Goal: Task Accomplishment & Management: Manage account settings

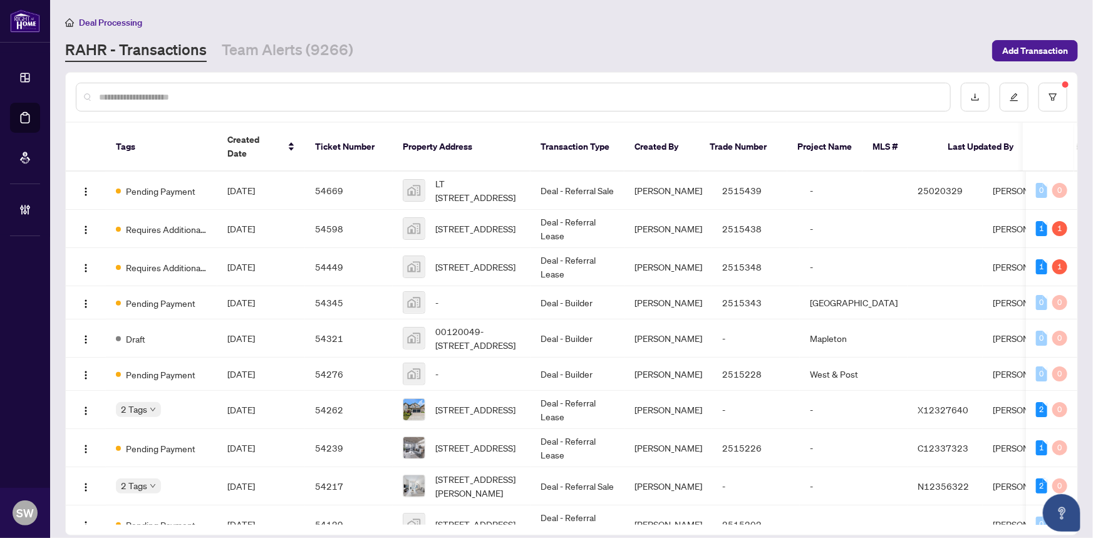
click at [145, 100] on input "text" at bounding box center [519, 97] width 841 height 14
paste input "*******"
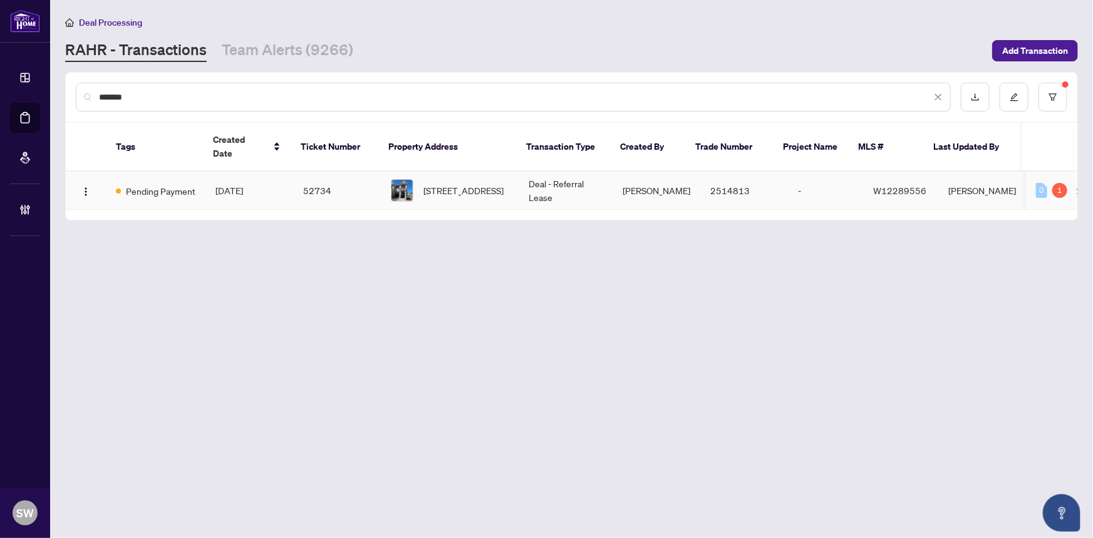
type input "*******"
click at [243, 185] on span "[DATE]" at bounding box center [229, 190] width 28 height 11
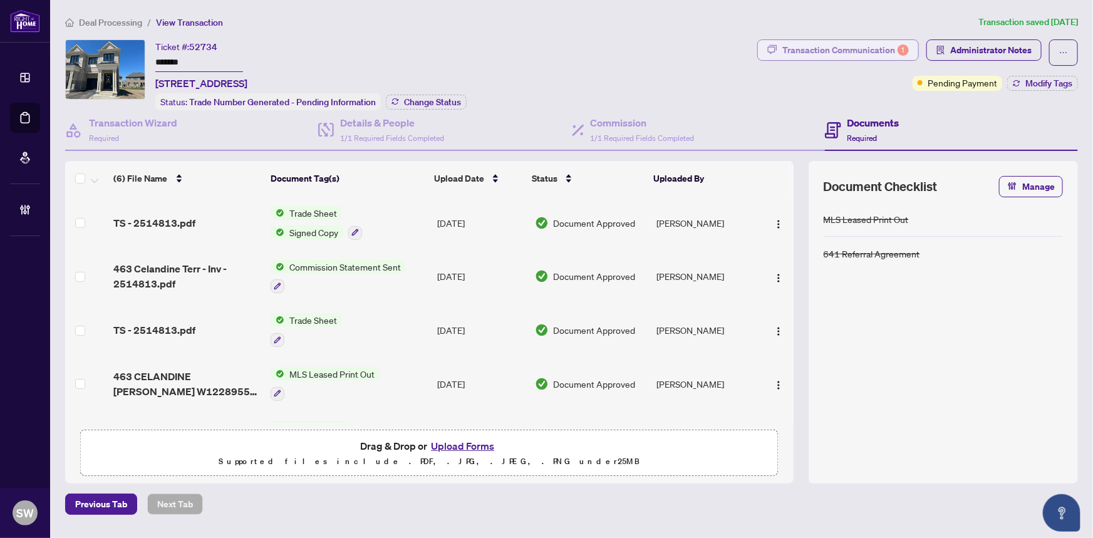
click at [839, 46] on div "Transaction Communication 1" at bounding box center [845, 50] width 127 height 20
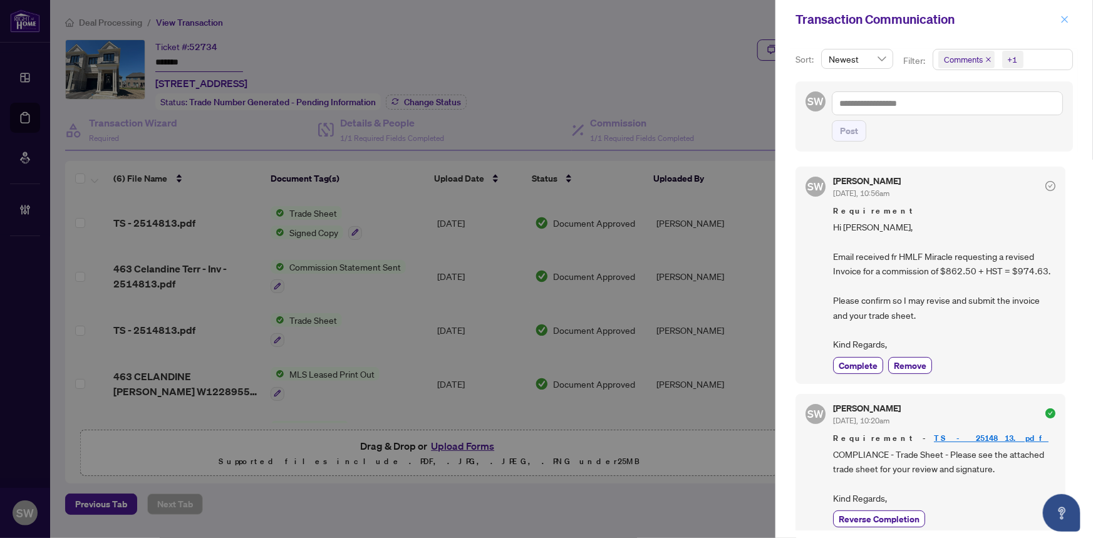
click at [1068, 19] on icon "close" at bounding box center [1064, 19] width 9 height 9
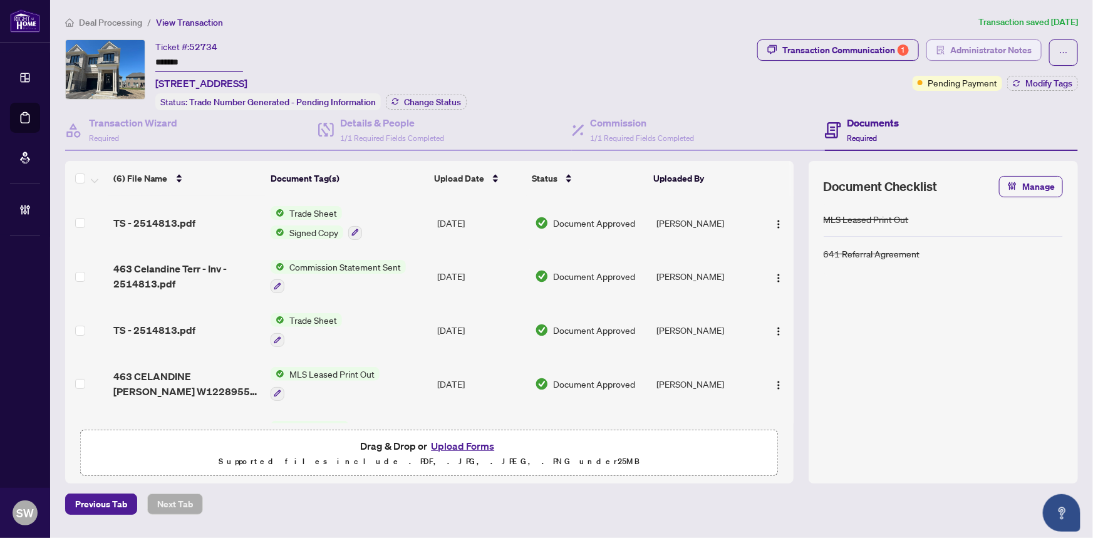
click at [970, 41] on span "Administrator Notes" at bounding box center [990, 50] width 81 height 20
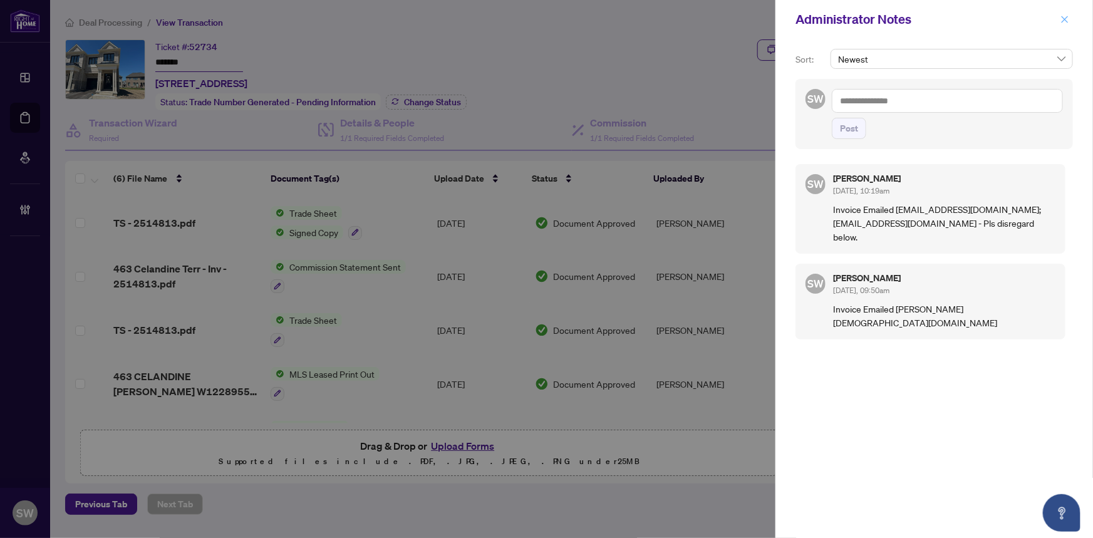
click at [1067, 18] on icon "close" at bounding box center [1064, 19] width 9 height 9
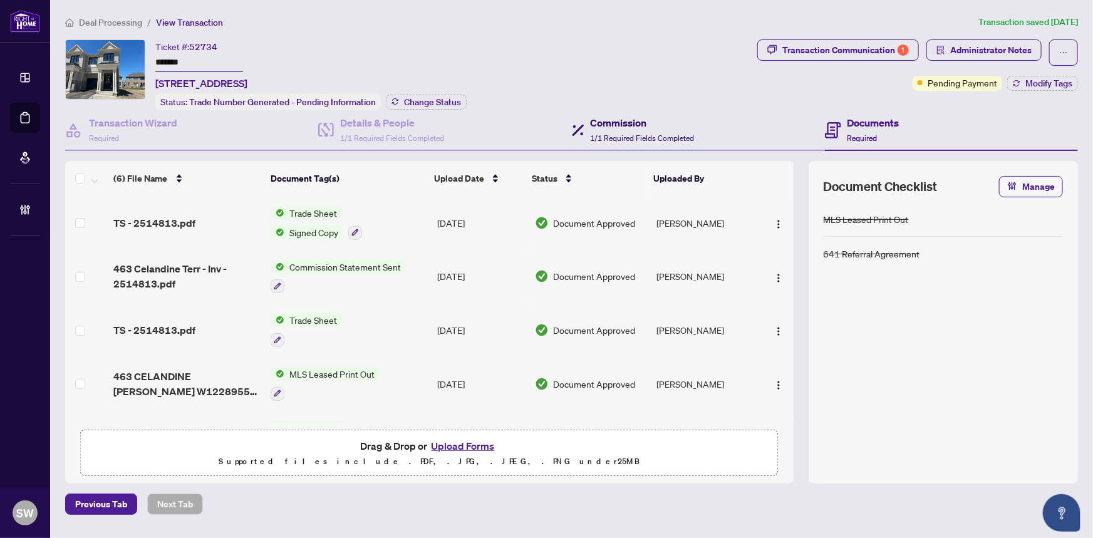
click at [591, 123] on h4 "Commission" at bounding box center [643, 122] width 104 height 15
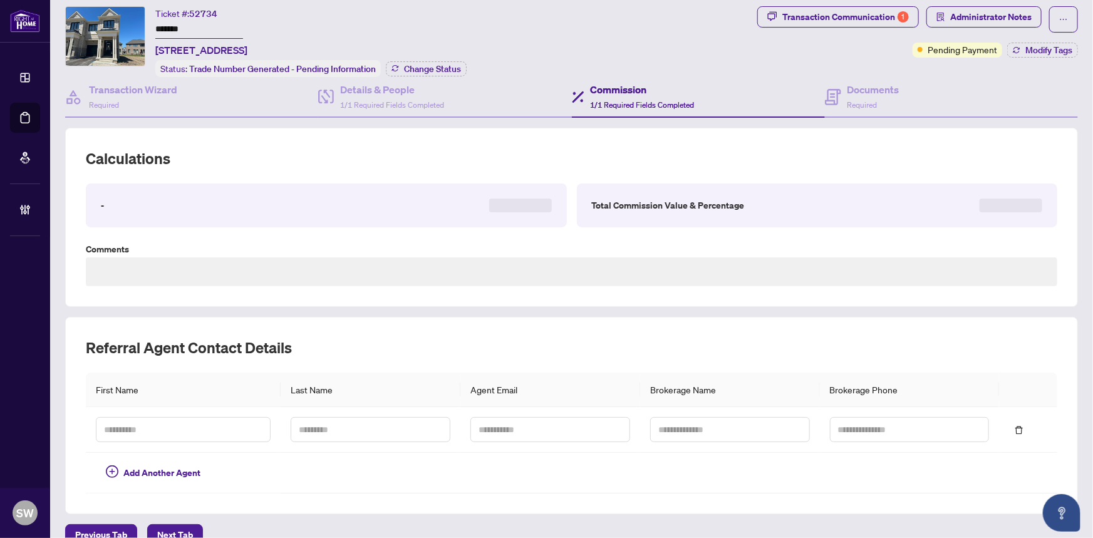
scroll to position [52, 0]
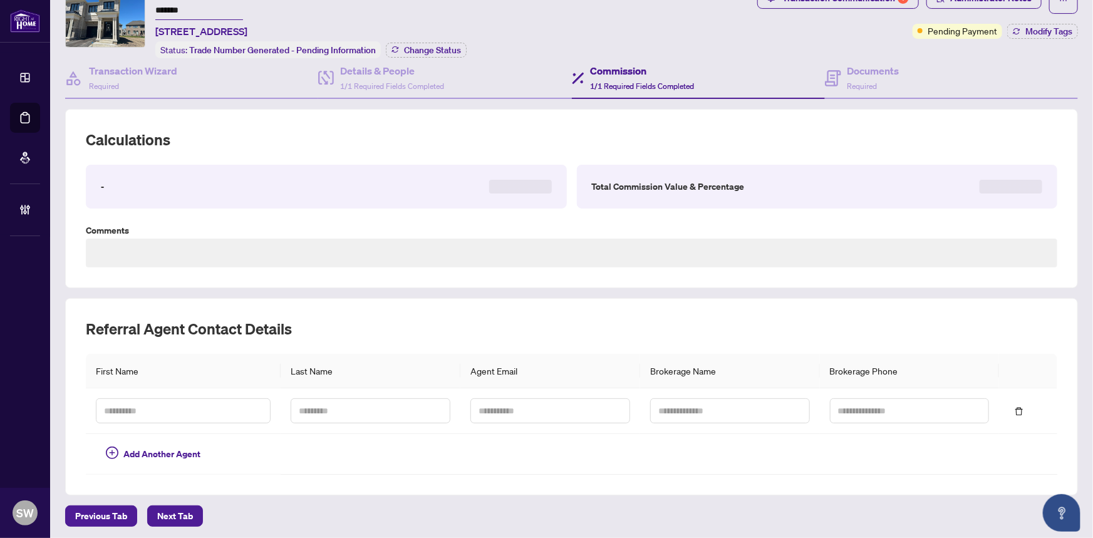
type textarea "**********"
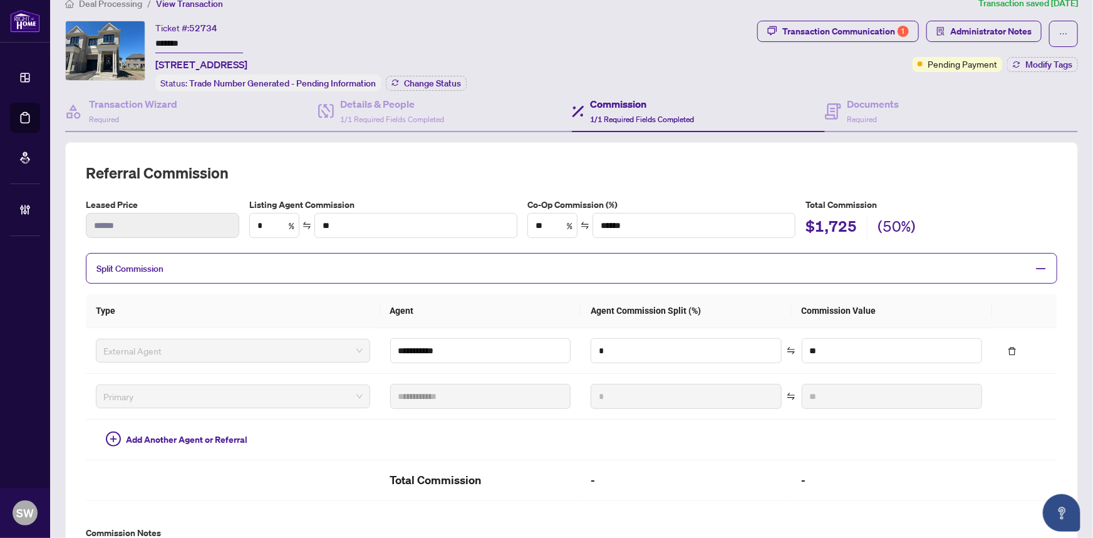
scroll to position [0, 0]
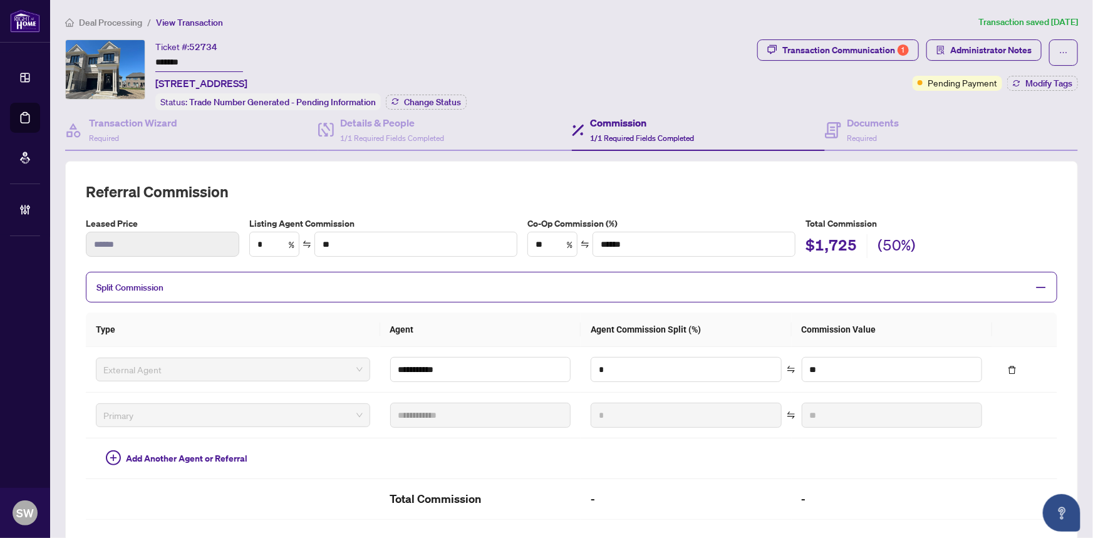
click at [336, 36] on div "**********" at bounding box center [571, 431] width 1023 height 833
click at [874, 127] on h4 "Documents" at bounding box center [873, 122] width 52 height 15
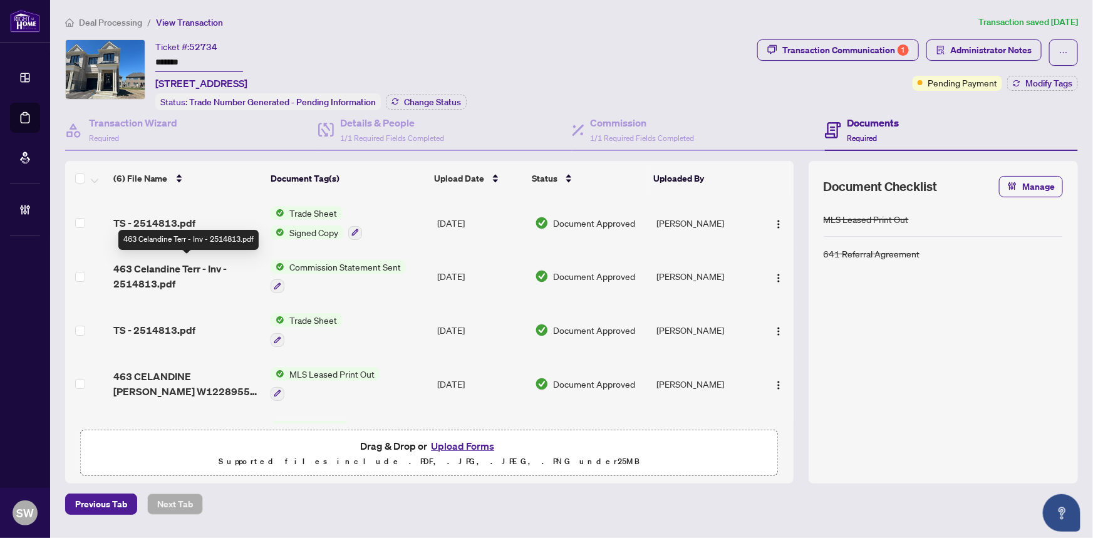
click at [186, 271] on span "463 Celandine Terr - Inv - 2514813.pdf" at bounding box center [187, 276] width 148 height 30
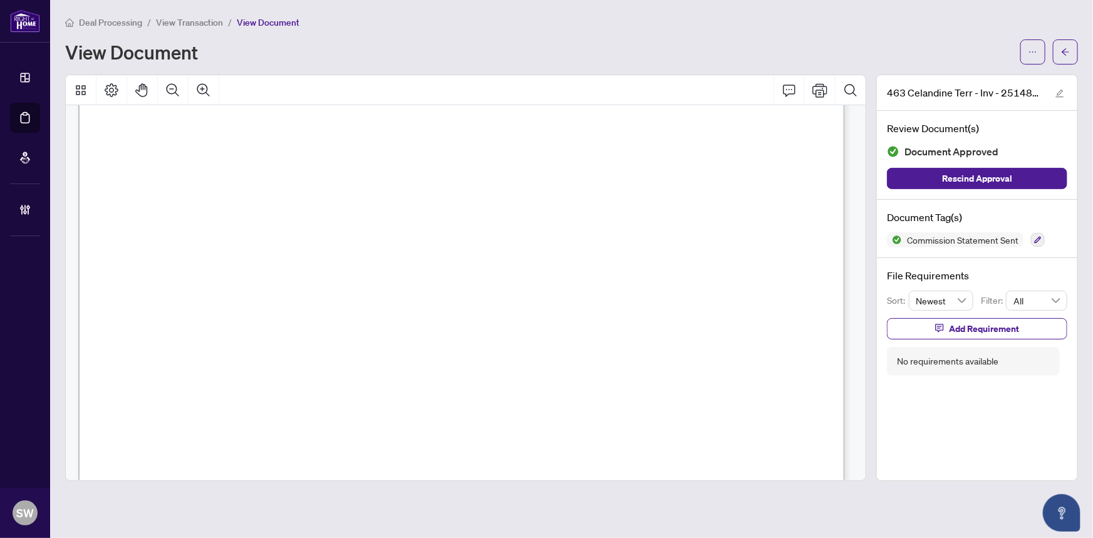
scroll to position [284, 0]
click at [916, 31] on div "Deal Processing / View Transaction / View Document View Document" at bounding box center [571, 39] width 1013 height 49
click at [1036, 51] on icon "ellipsis" at bounding box center [1032, 52] width 9 height 9
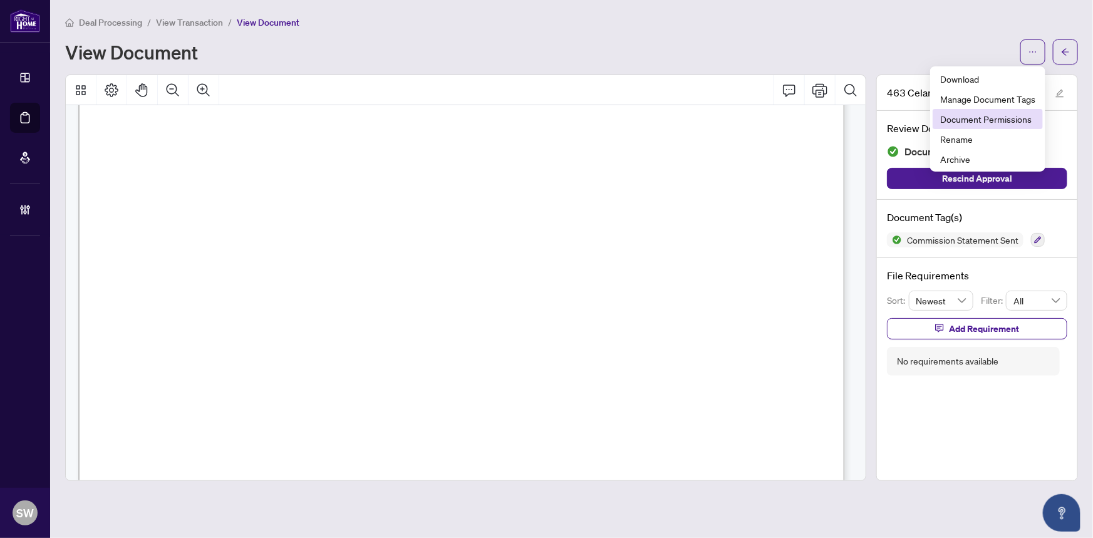
click at [999, 118] on span "Document Permissions" at bounding box center [987, 119] width 95 height 14
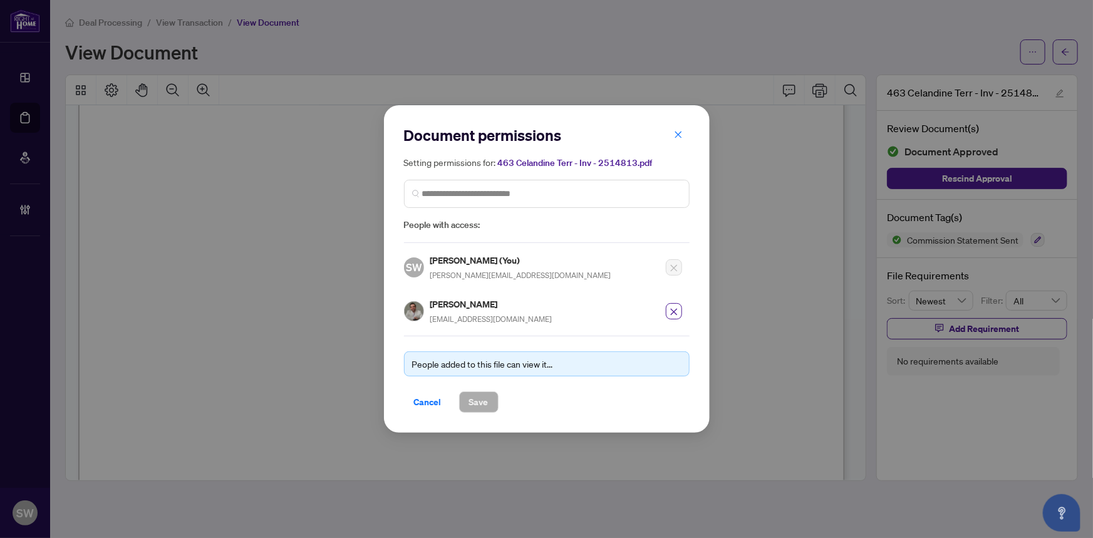
click at [444, 306] on h5 "[PERSON_NAME]" at bounding box center [491, 304] width 122 height 14
copy h5 "[PERSON_NAME]"
click at [671, 310] on icon "close" at bounding box center [673, 311] width 9 height 9
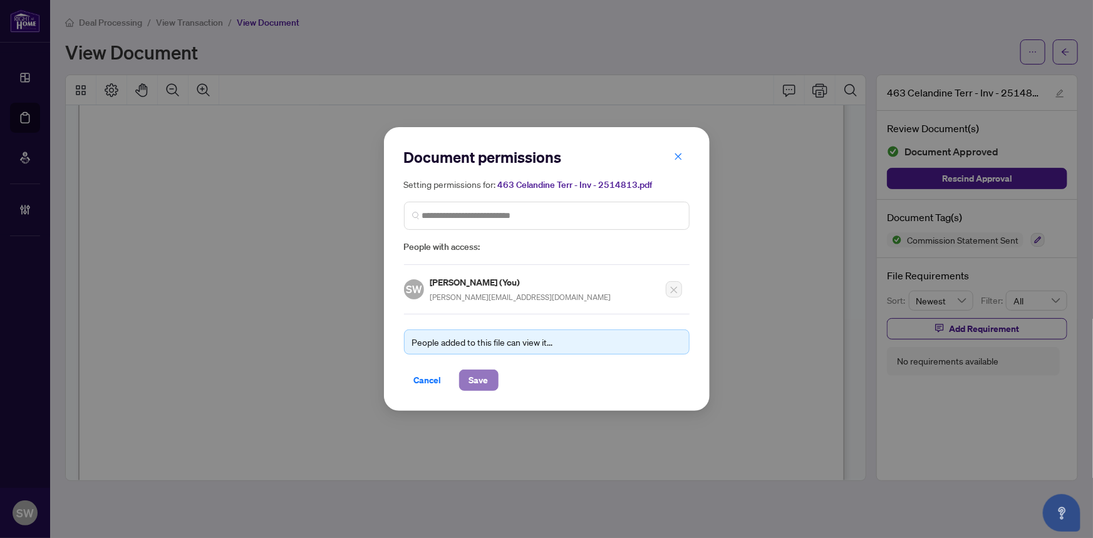
click at [487, 380] on span "Save" at bounding box center [478, 380] width 19 height 20
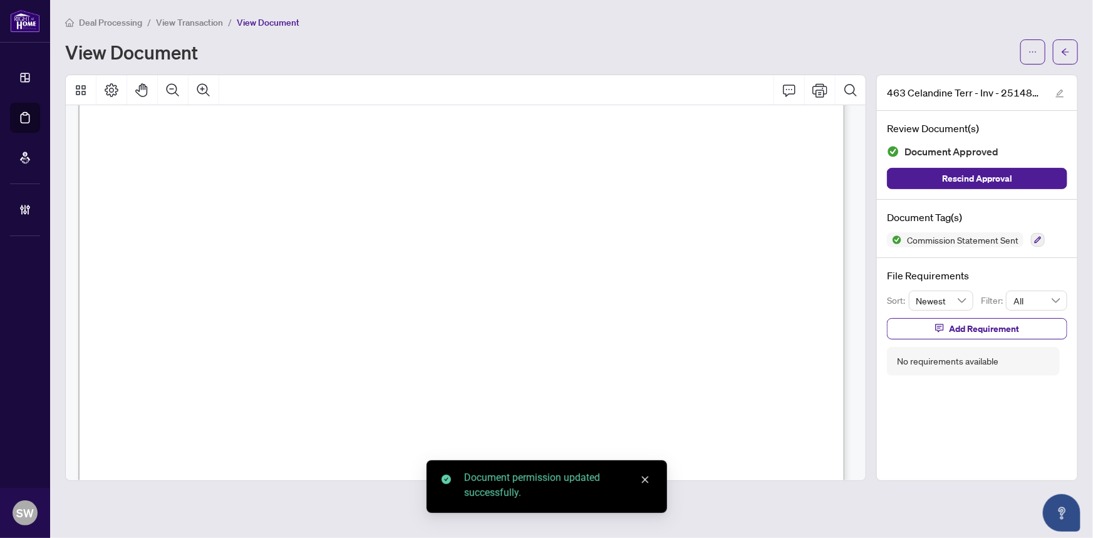
click at [1040, 46] on button "button" at bounding box center [1032, 51] width 25 height 25
click at [1037, 237] on icon "button" at bounding box center [1038, 240] width 7 height 7
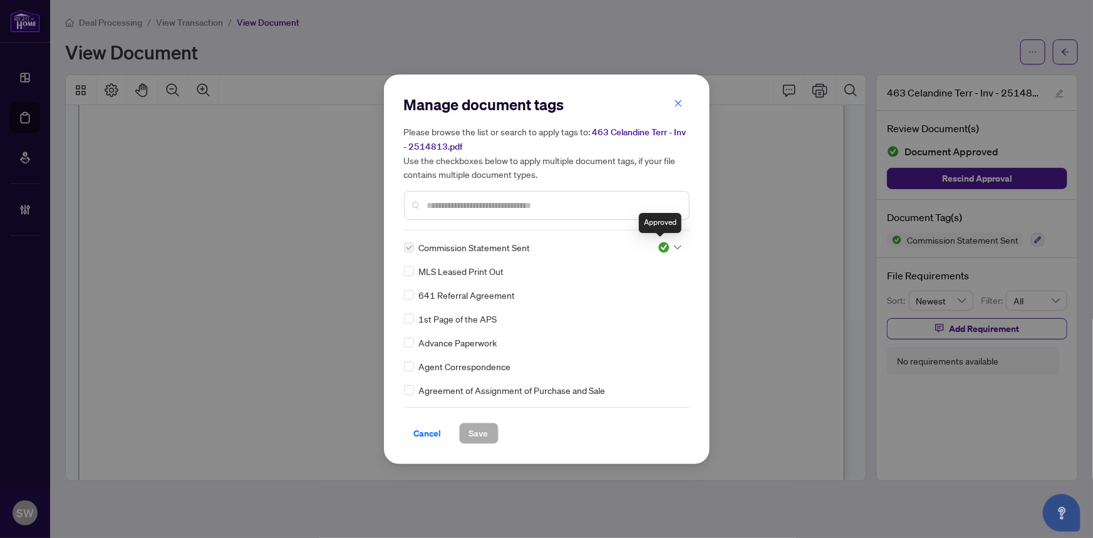
click at [658, 244] on img at bounding box center [664, 247] width 13 height 13
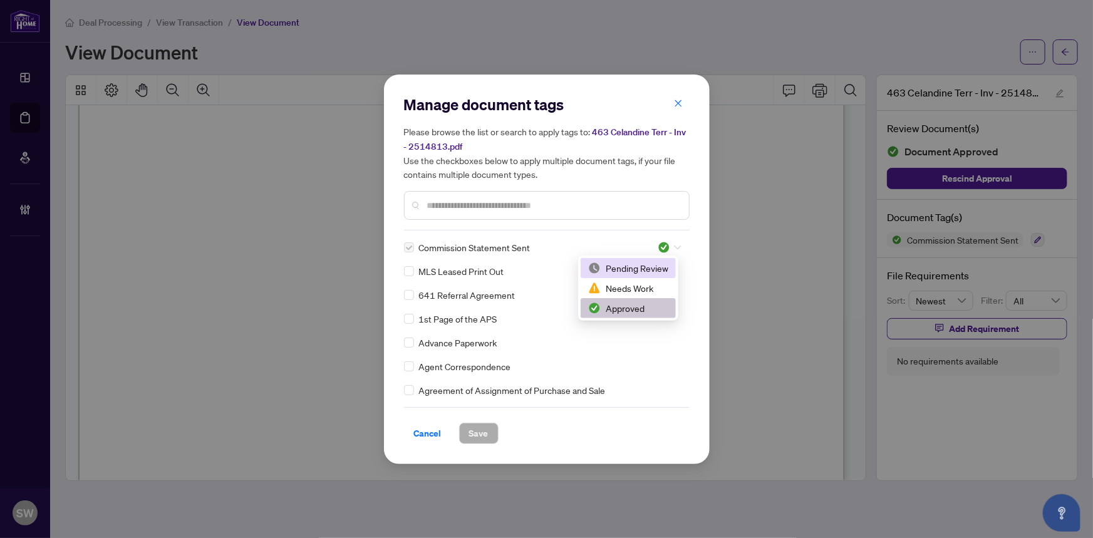
click at [653, 267] on div "Pending Review" at bounding box center [628, 268] width 80 height 14
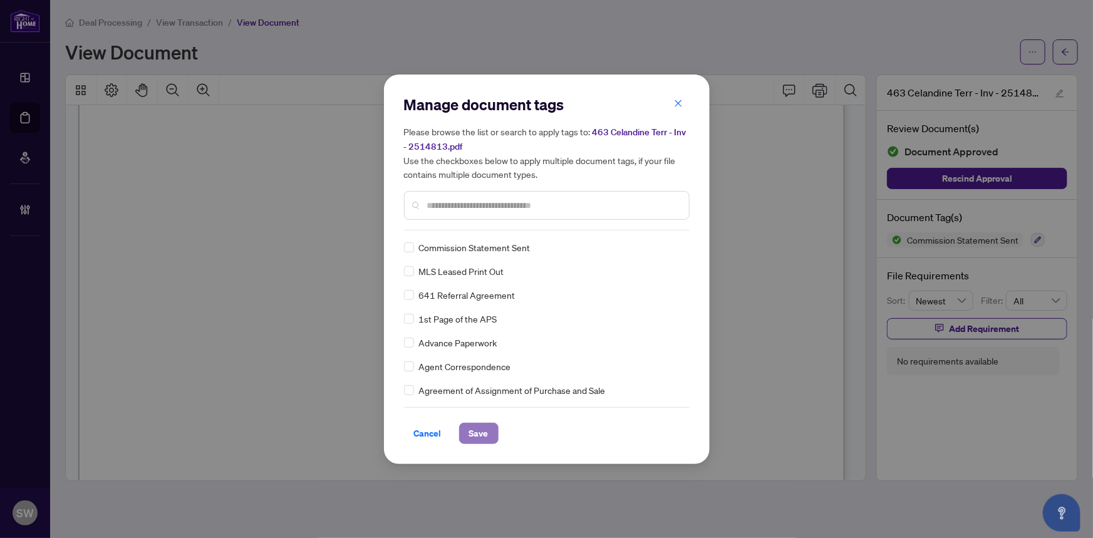
click at [479, 435] on span "Save" at bounding box center [478, 433] width 19 height 20
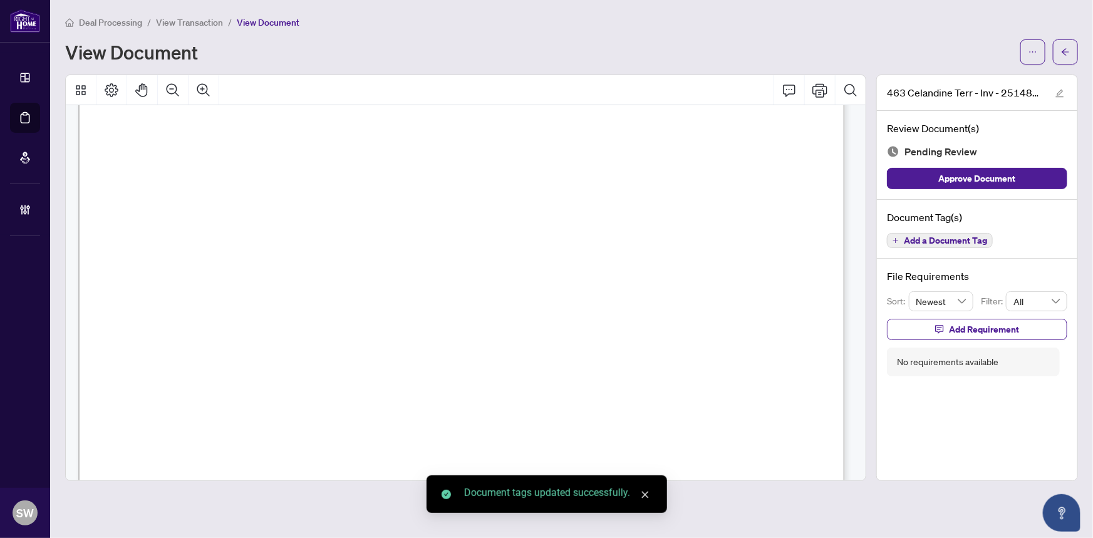
click at [1033, 53] on icon "ellipsis" at bounding box center [1032, 52] width 9 height 9
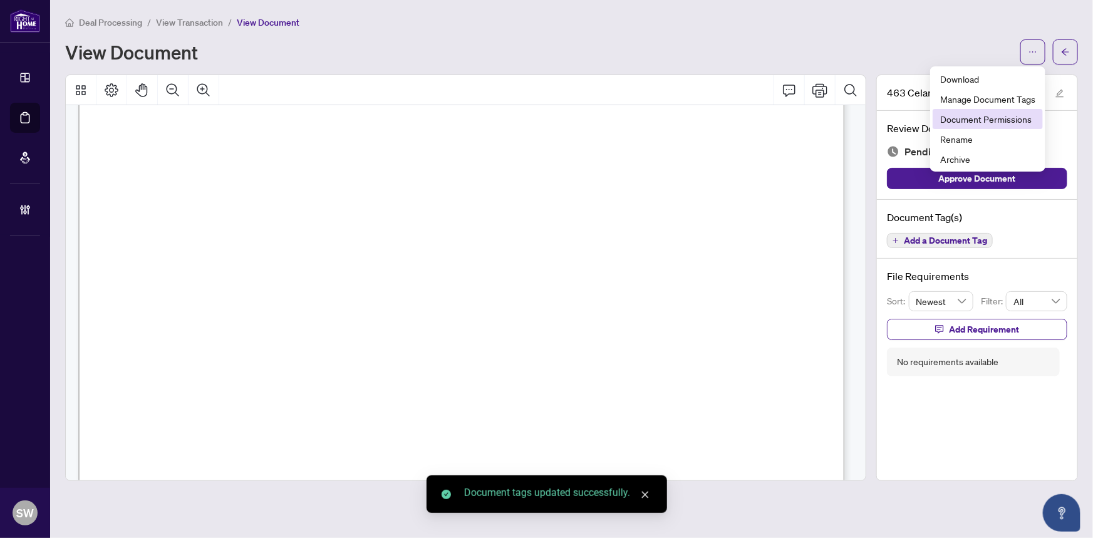
click at [1018, 118] on span "Document Permissions" at bounding box center [987, 119] width 95 height 14
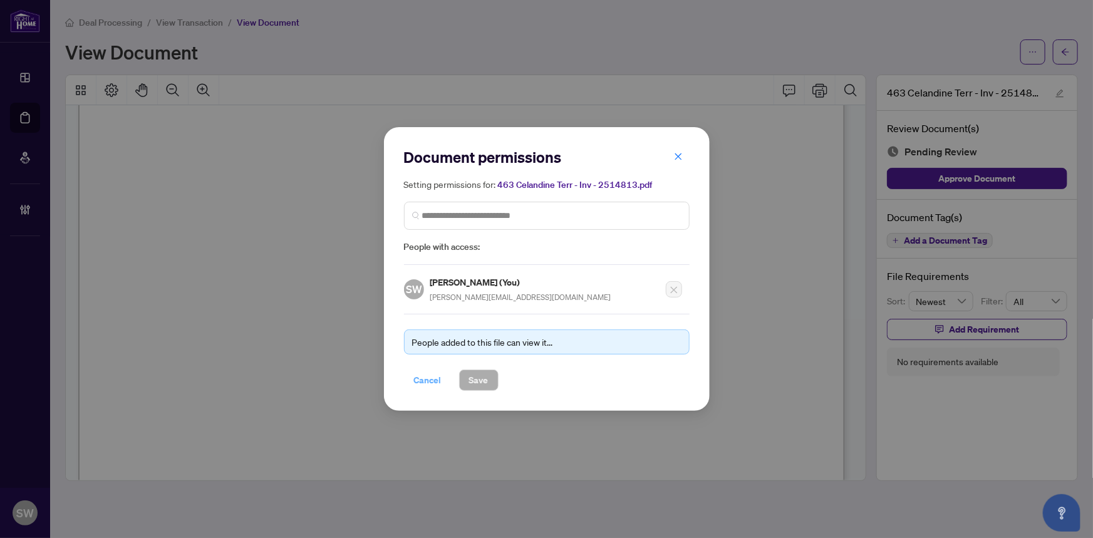
click at [432, 383] on span "Cancel" at bounding box center [428, 380] width 28 height 20
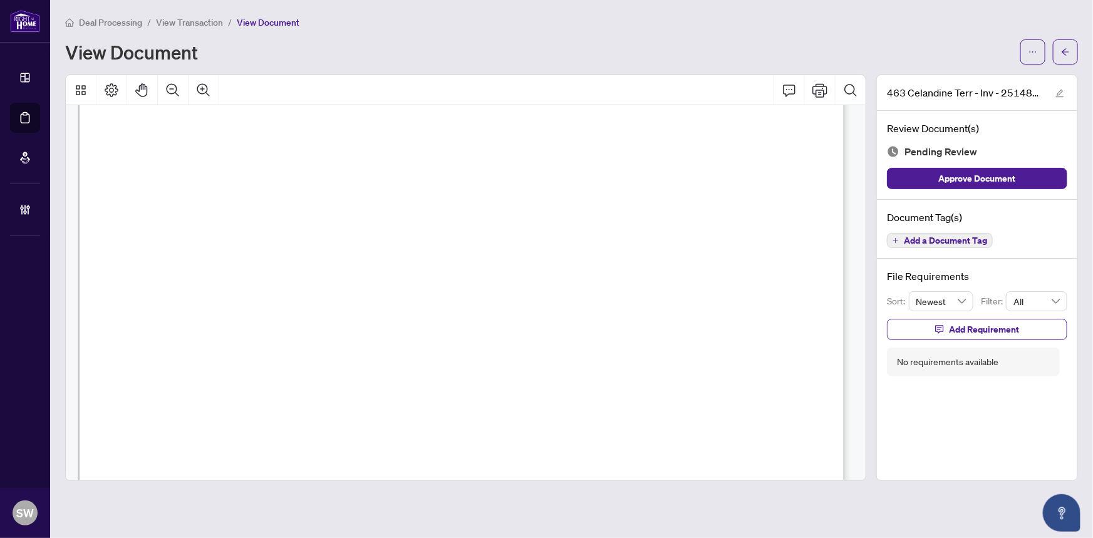
click at [1021, 63] on span at bounding box center [1032, 51] width 25 height 25
click at [1053, 53] on button "button" at bounding box center [1065, 51] width 25 height 25
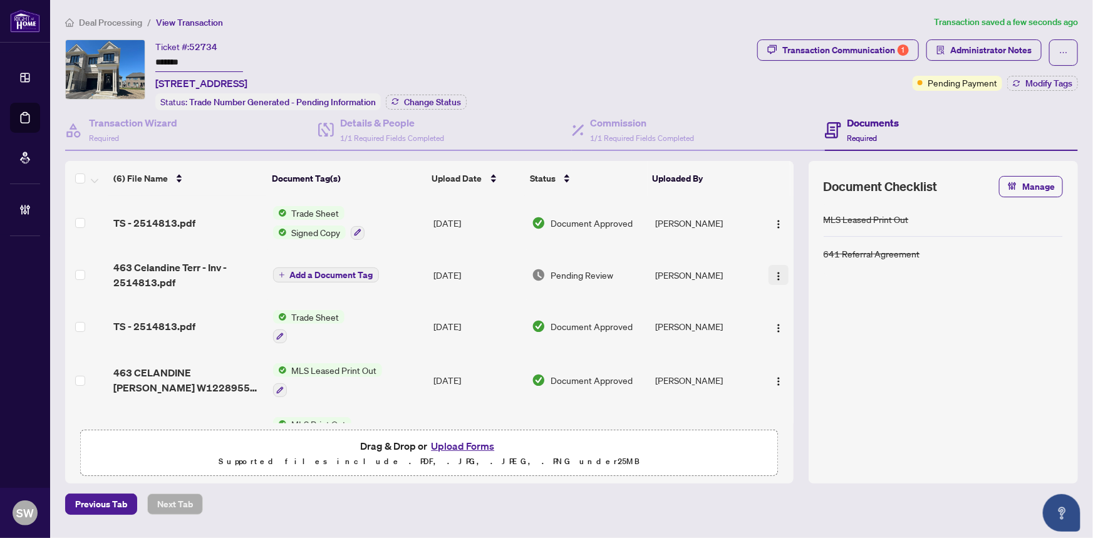
click at [773, 272] on img "button" at bounding box center [778, 276] width 10 height 10
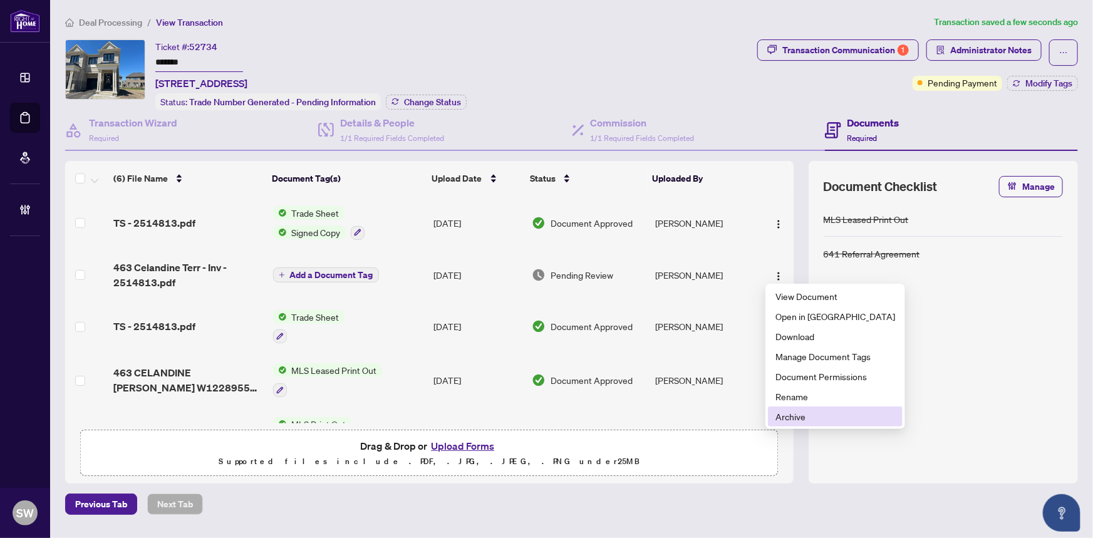
click at [800, 411] on span "Archive" at bounding box center [835, 417] width 120 height 14
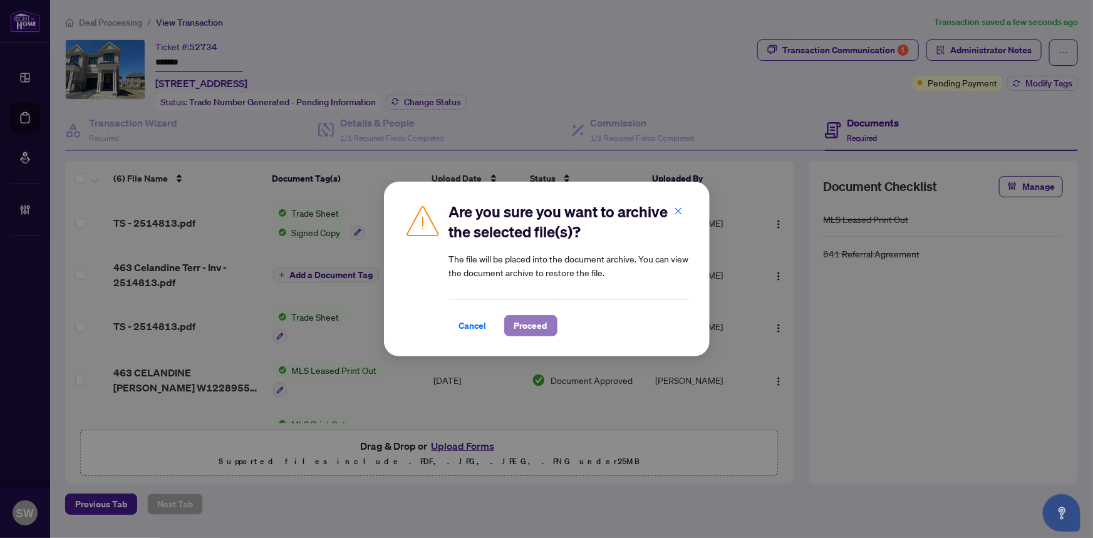
click at [538, 329] on span "Proceed" at bounding box center [530, 326] width 33 height 20
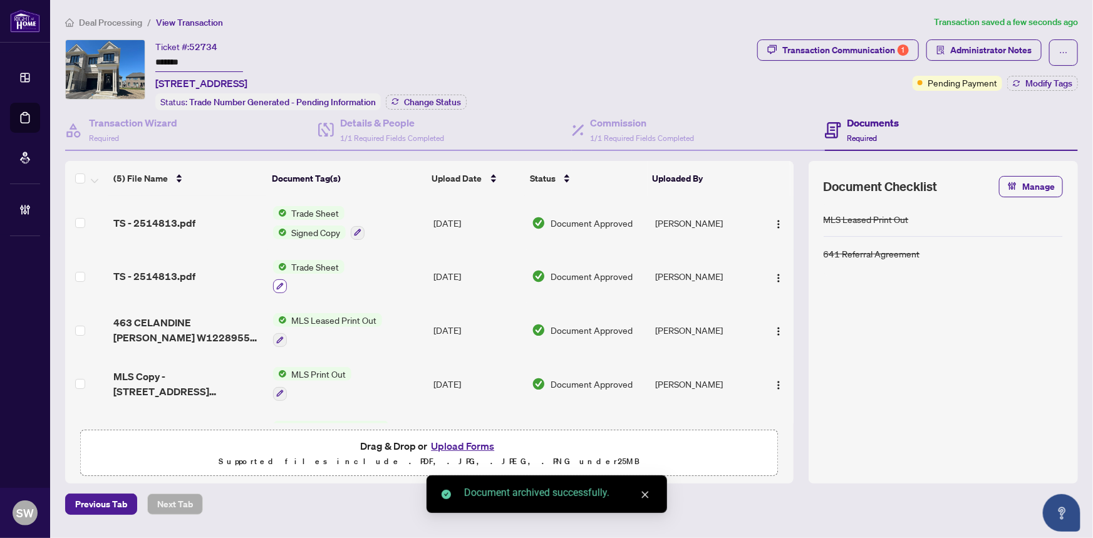
click at [281, 283] on icon "button" at bounding box center [279, 286] width 7 height 7
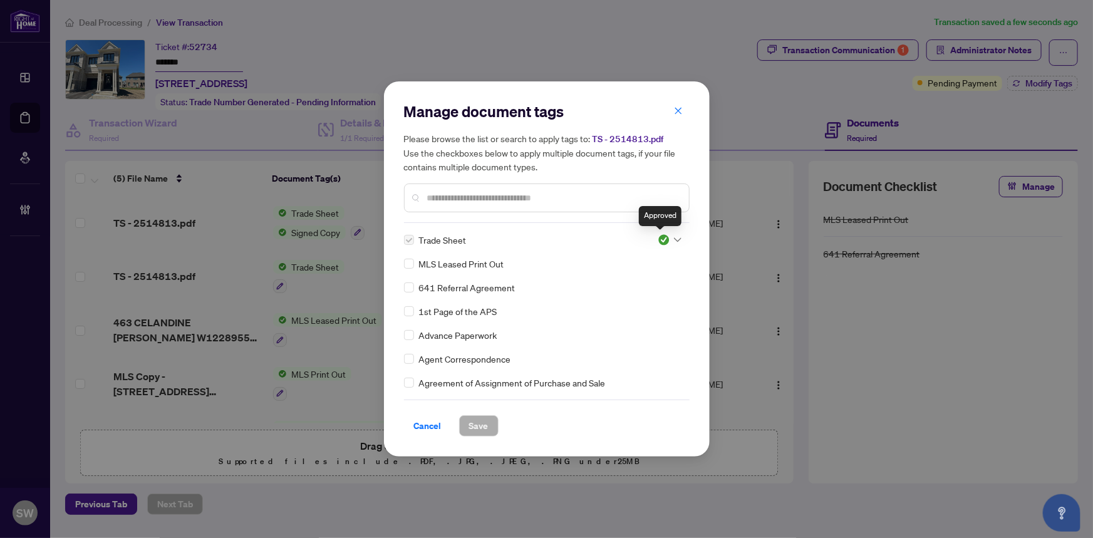
click at [663, 236] on img at bounding box center [664, 240] width 13 height 13
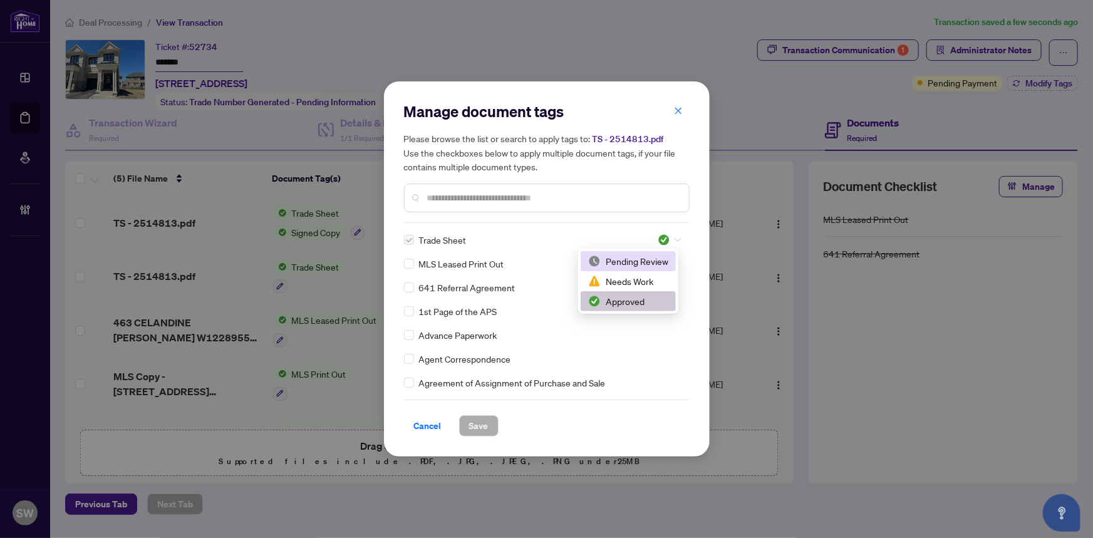
click at [649, 257] on div "Pending Review" at bounding box center [628, 261] width 80 height 14
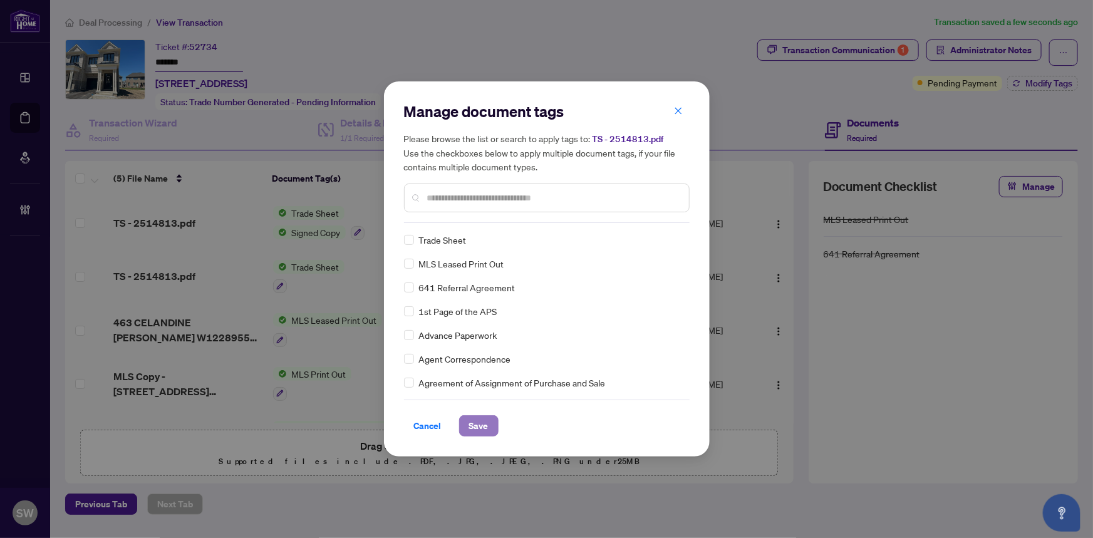
click at [471, 421] on span "Save" at bounding box center [478, 426] width 19 height 20
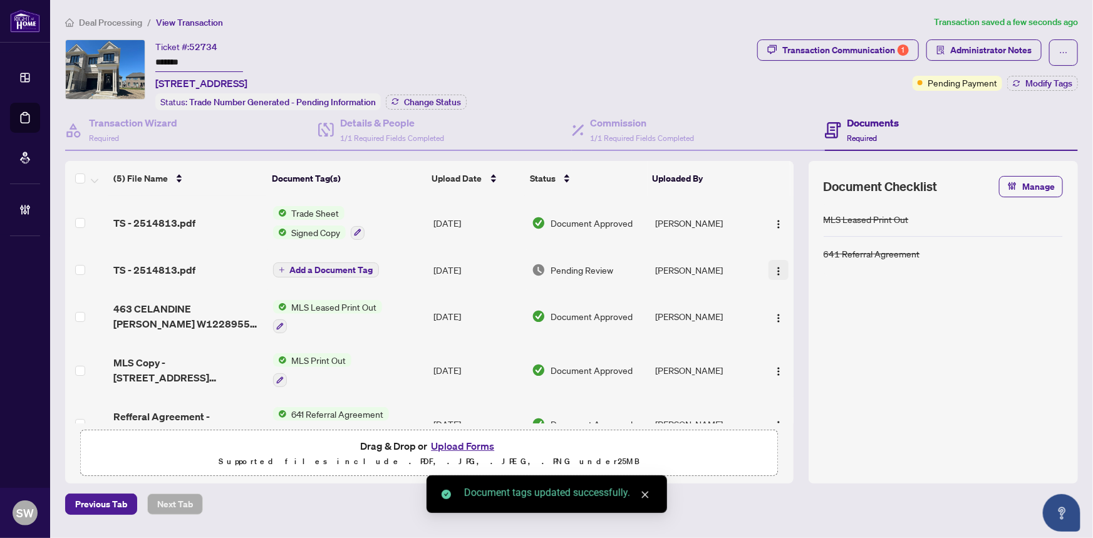
click at [780, 267] on img "button" at bounding box center [778, 271] width 10 height 10
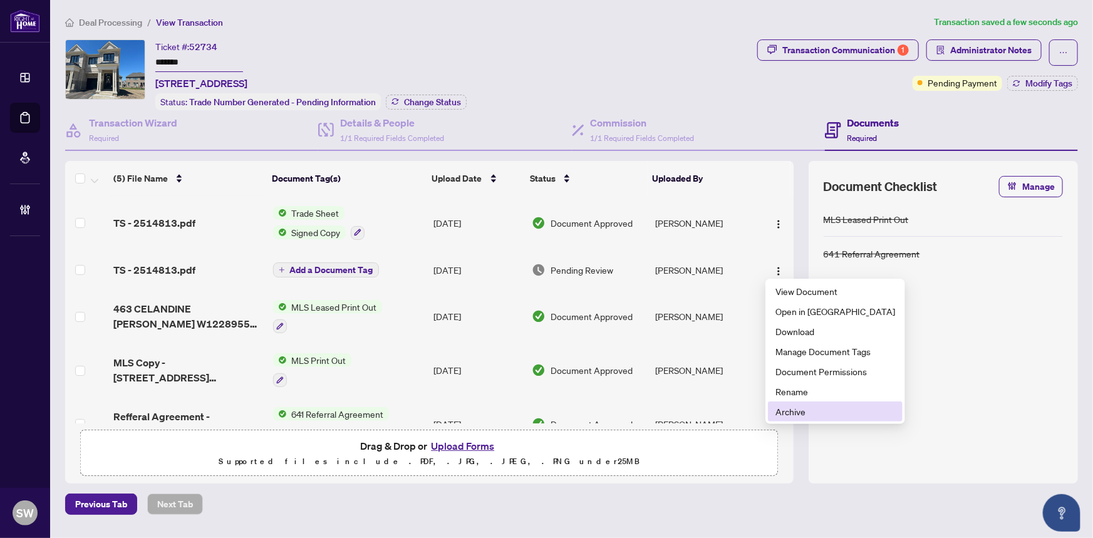
click at [780, 413] on span "Archive" at bounding box center [835, 412] width 120 height 14
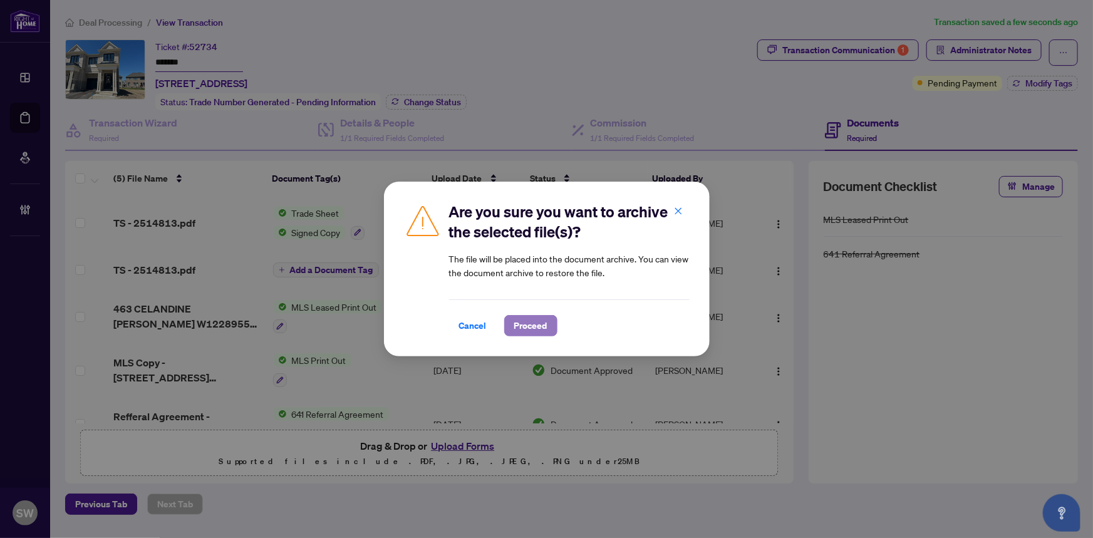
click at [544, 318] on span "Proceed" at bounding box center [530, 326] width 33 height 20
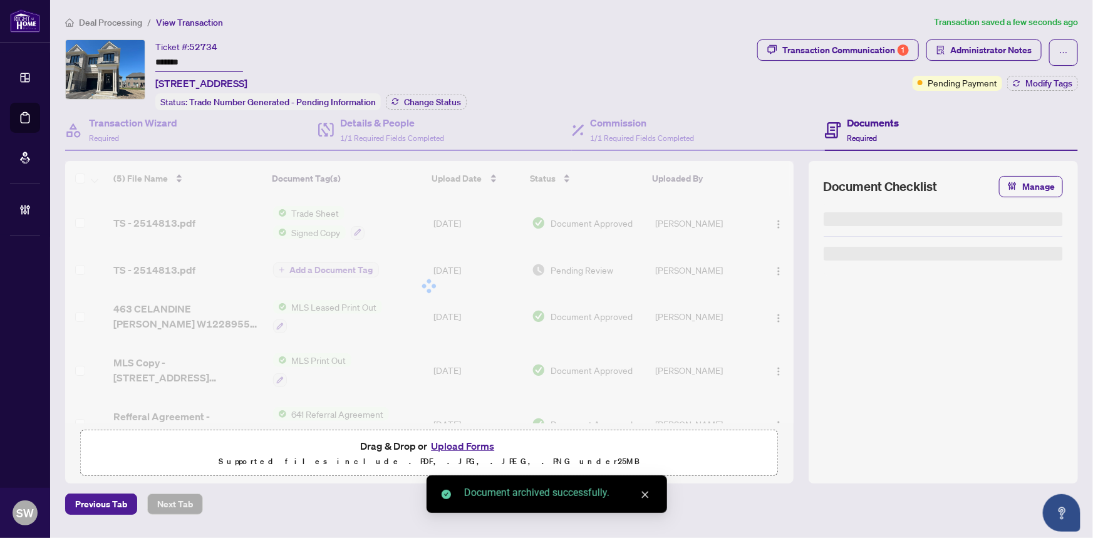
click at [353, 229] on div at bounding box center [429, 286] width 728 height 250
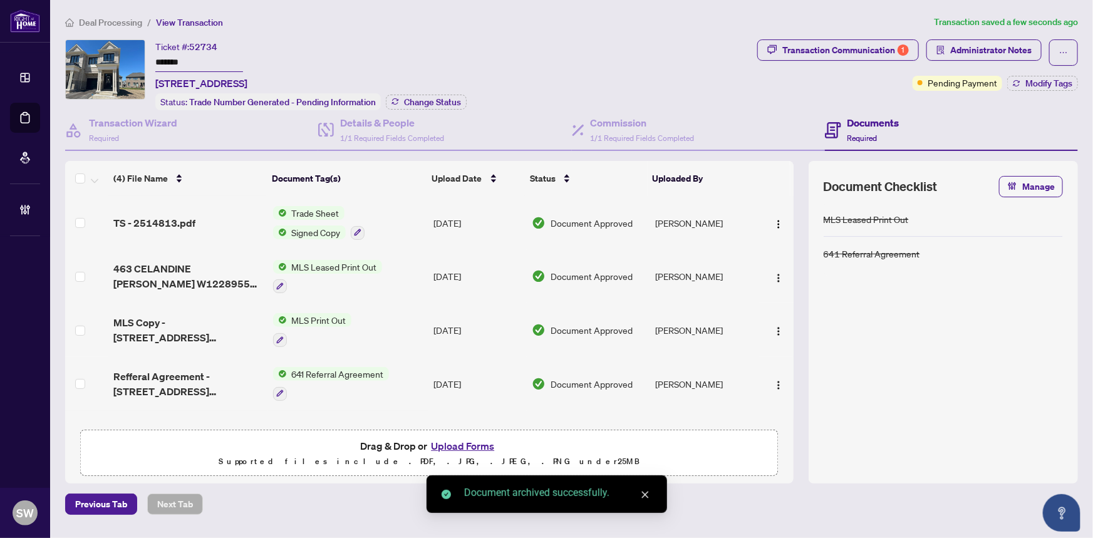
click at [354, 229] on icon "button" at bounding box center [358, 233] width 8 height 8
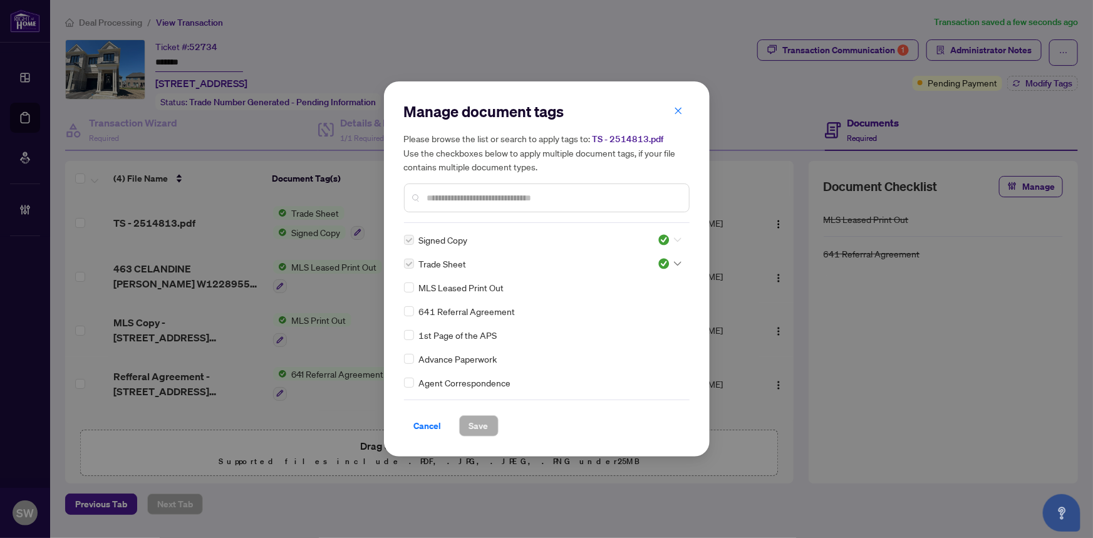
click at [674, 240] on icon at bounding box center [678, 240] width 8 height 4
click at [649, 258] on div "Pending Review" at bounding box center [628, 261] width 80 height 14
click at [663, 239] on img at bounding box center [664, 240] width 13 height 13
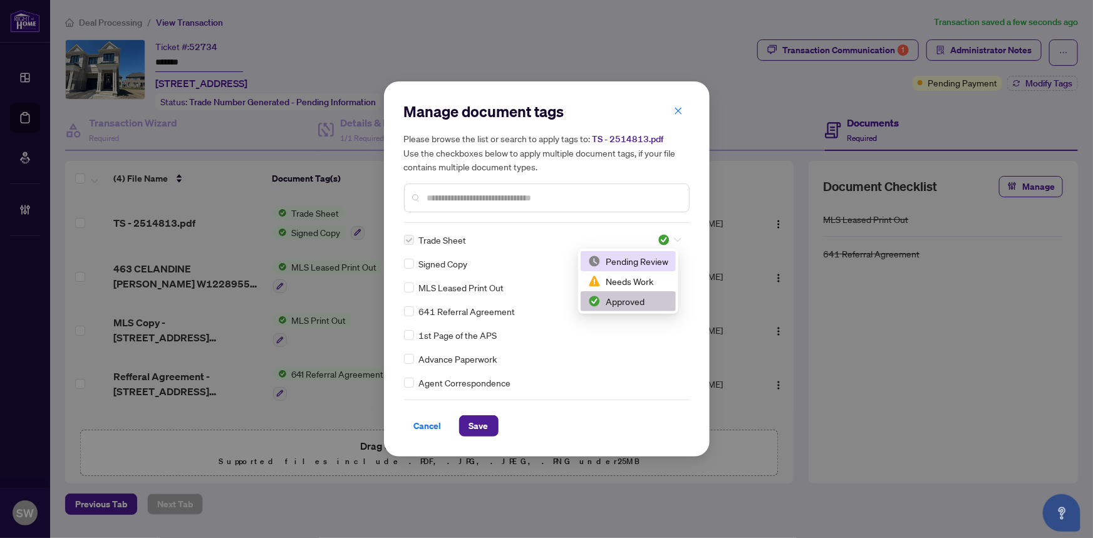
click at [635, 263] on div "Pending Review" at bounding box center [628, 261] width 80 height 14
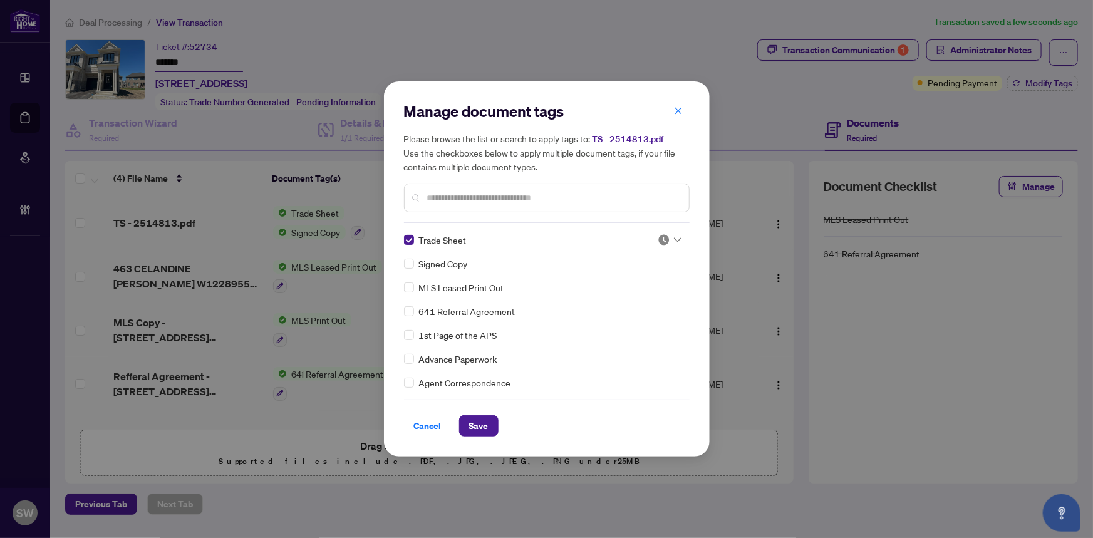
click at [403, 238] on div "Manage document tags Please browse the list or search to apply tags to: TS - 25…" at bounding box center [547, 268] width 326 height 375
click at [478, 202] on input "text" at bounding box center [553, 198] width 252 height 14
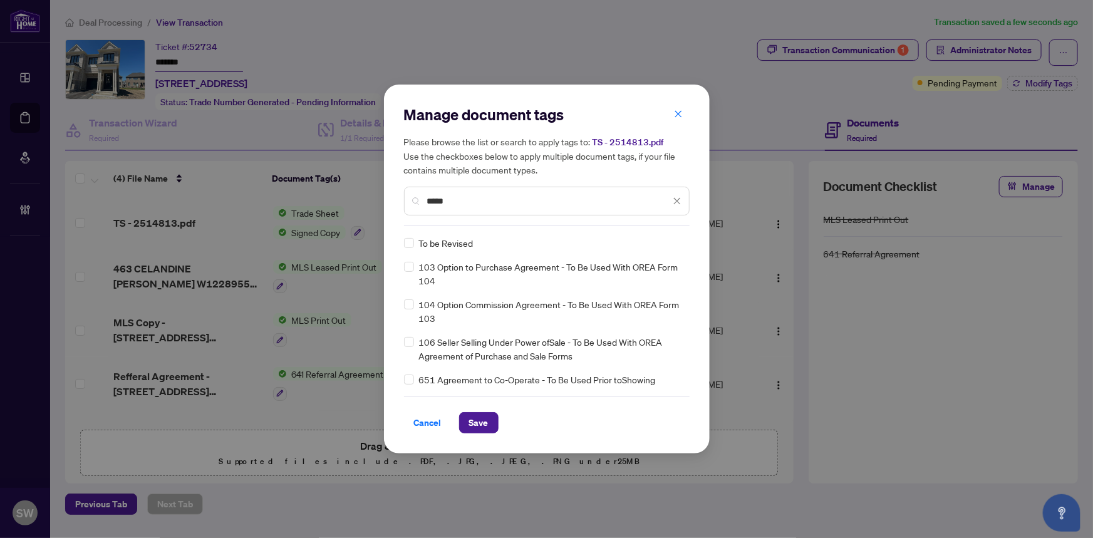
type input "*****"
click at [666, 249] on img at bounding box center [664, 243] width 13 height 13
click at [640, 314] on div "Approved" at bounding box center [631, 318] width 80 height 14
click at [485, 413] on span "Save" at bounding box center [478, 423] width 19 height 20
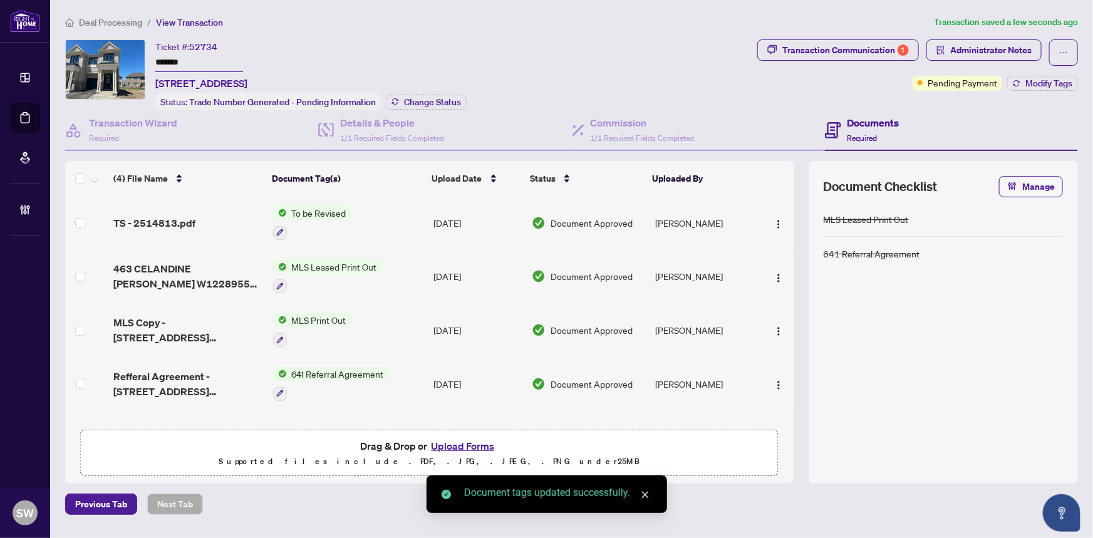
click at [224, 376] on span "Refferal Agreement - [STREET_ADDRESS] [PERSON_NAME].pdf" at bounding box center [187, 384] width 149 height 30
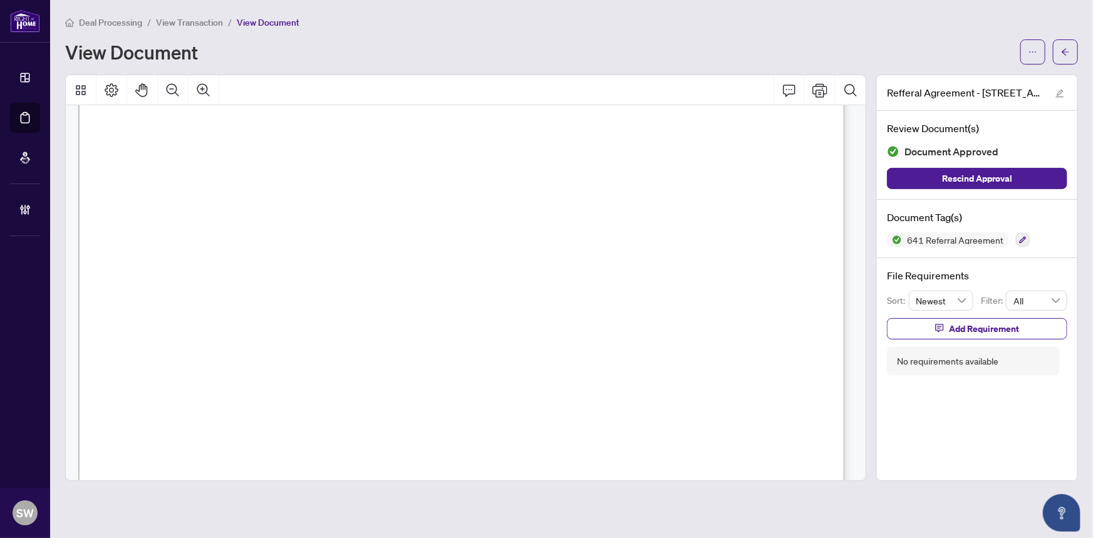
scroll to position [455, 0]
click at [188, 24] on span "View Transaction" at bounding box center [189, 22] width 67 height 11
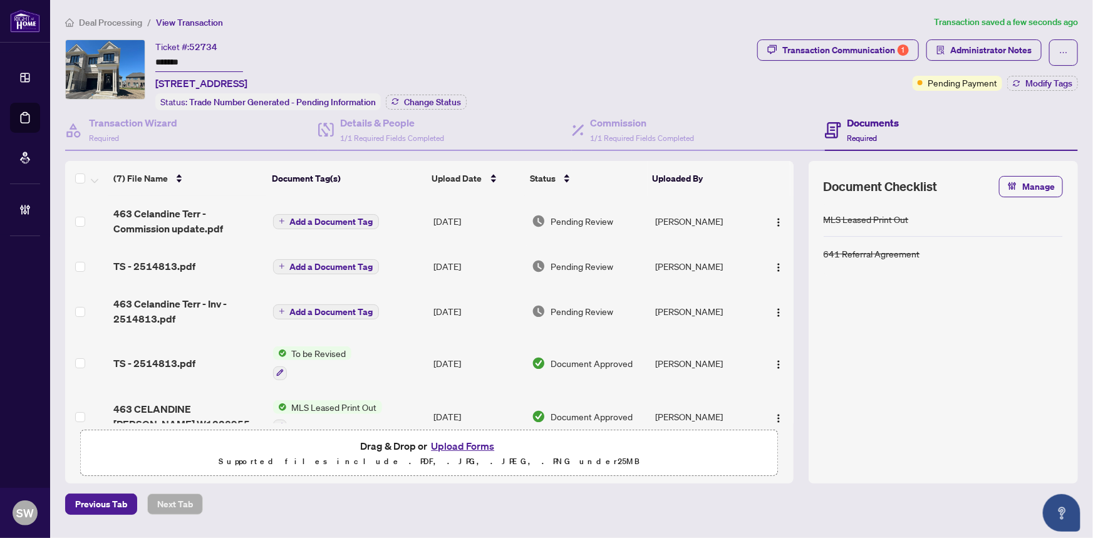
click at [297, 220] on span "Add a Document Tag" at bounding box center [331, 221] width 83 height 9
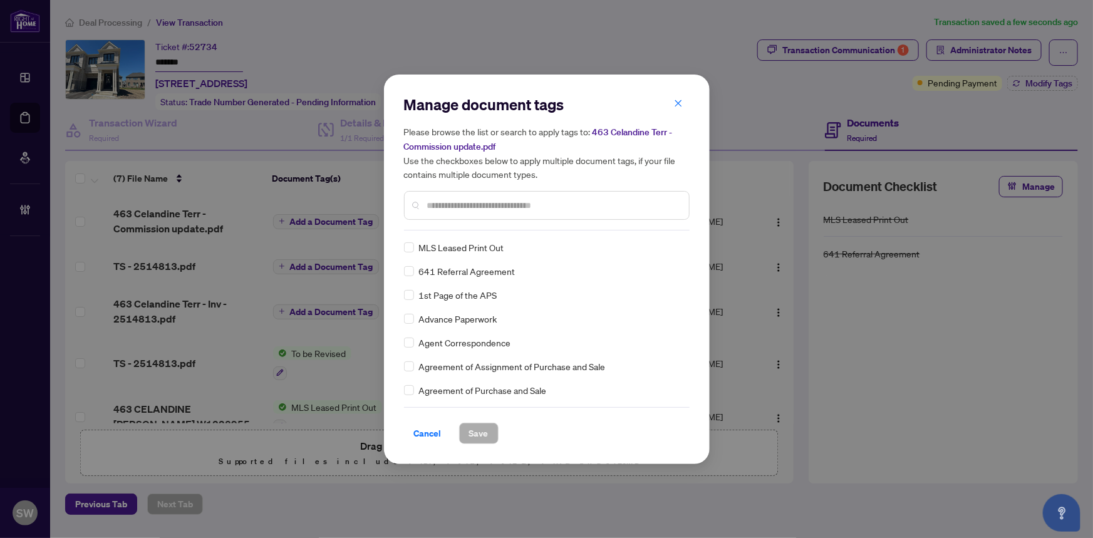
click at [467, 212] on div at bounding box center [547, 205] width 286 height 29
click at [466, 200] on input "text" at bounding box center [553, 206] width 252 height 14
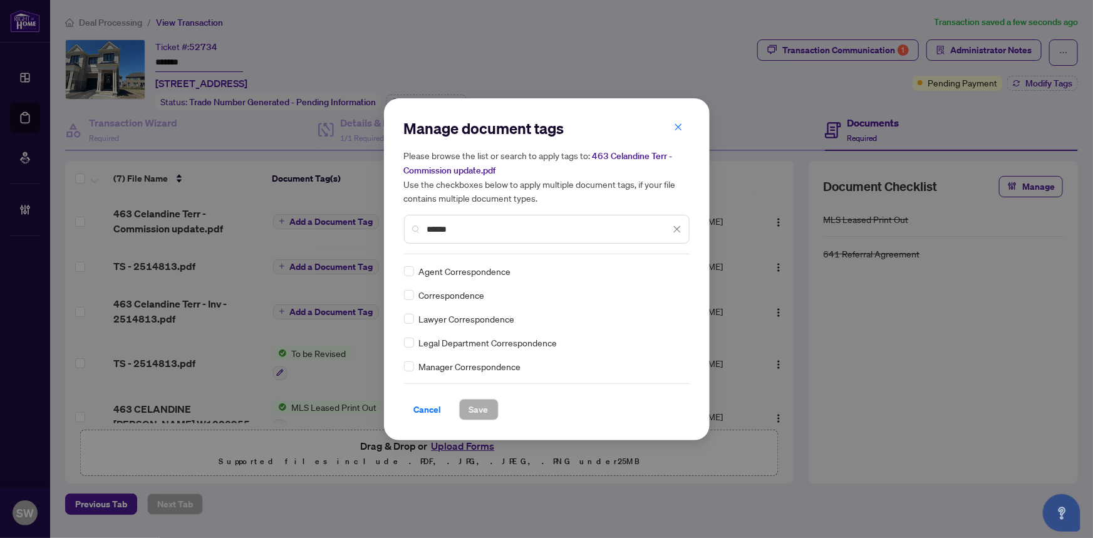
type input "******"
click at [677, 273] on div at bounding box center [670, 271] width 24 height 13
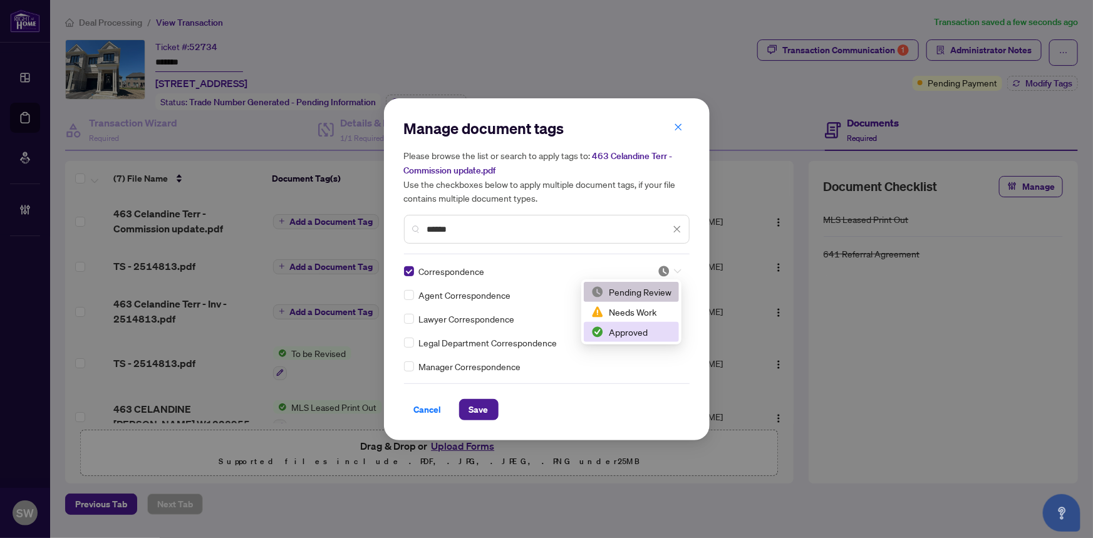
click at [638, 336] on div "Approved" at bounding box center [631, 332] width 80 height 14
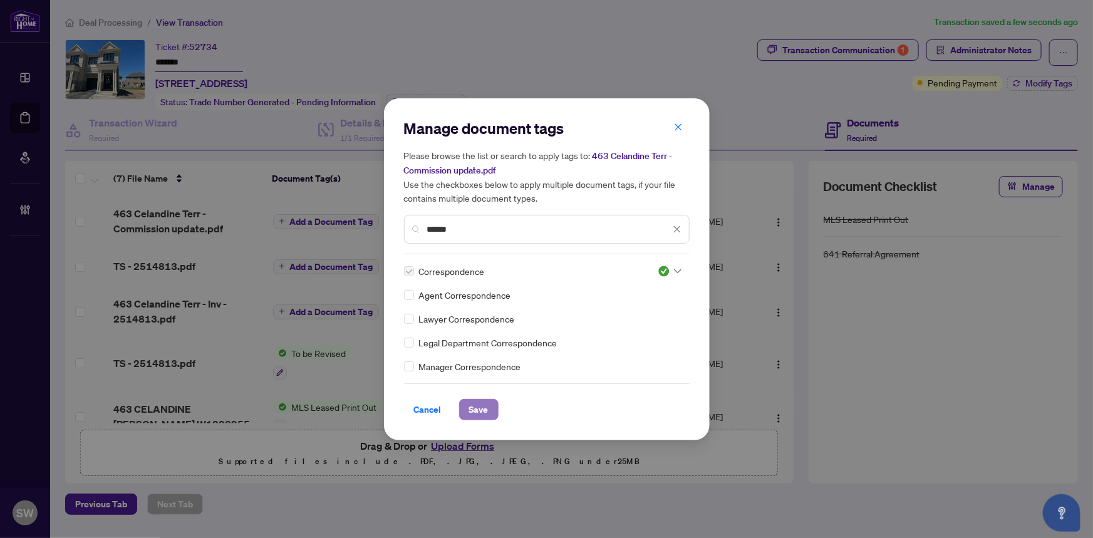
click at [486, 410] on span "Save" at bounding box center [478, 410] width 19 height 20
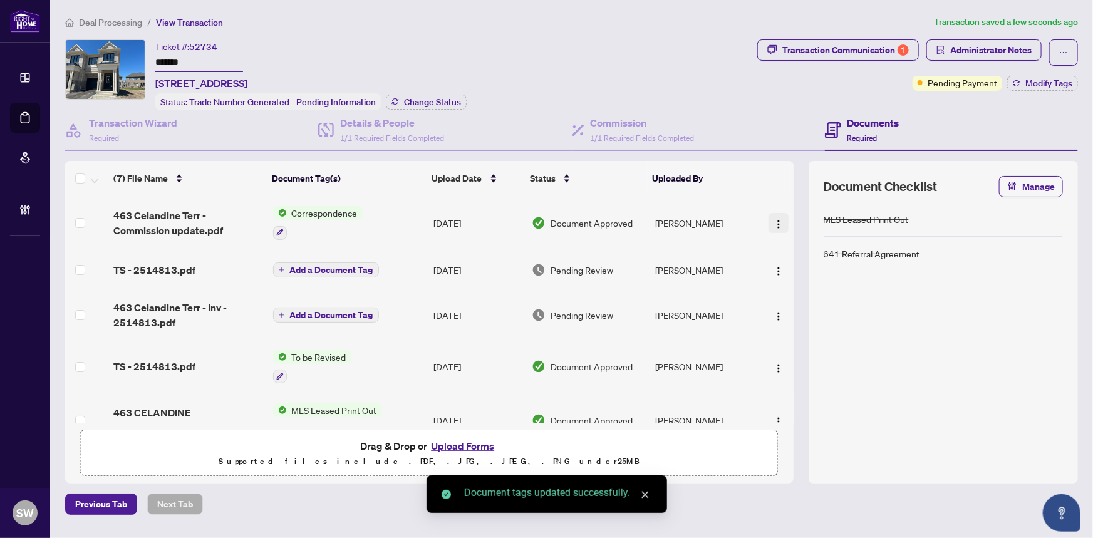
click at [774, 221] on img "button" at bounding box center [778, 224] width 10 height 10
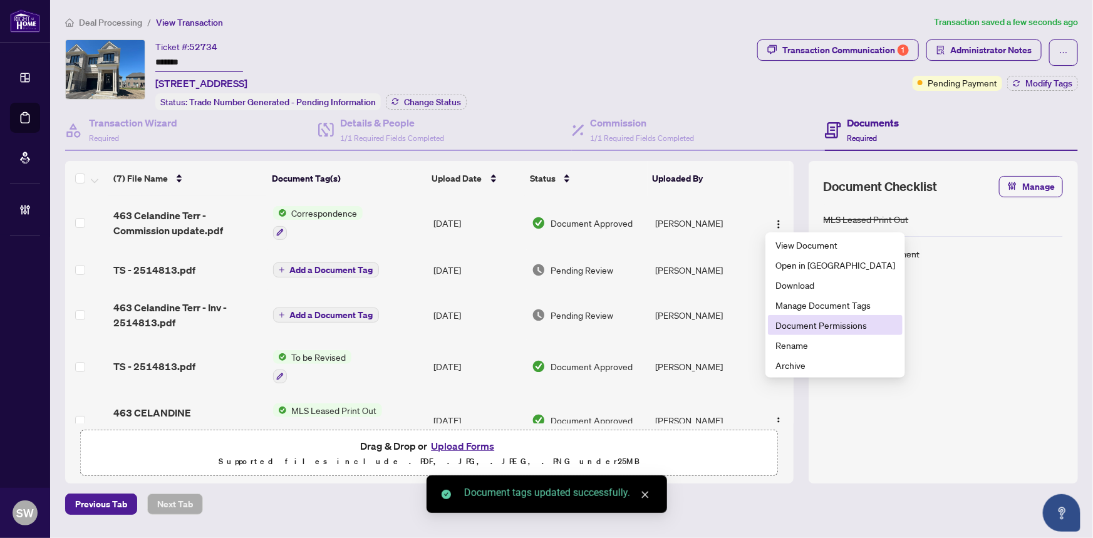
click at [812, 326] on span "Document Permissions" at bounding box center [835, 325] width 120 height 14
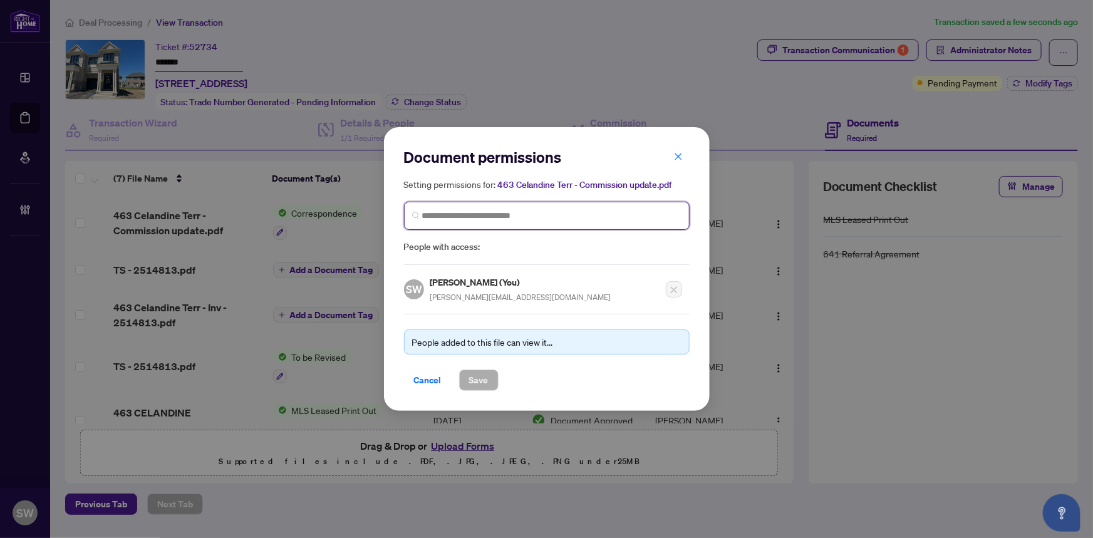
click at [493, 214] on input "search" at bounding box center [551, 215] width 259 height 13
paste input "**********"
type input "**********"
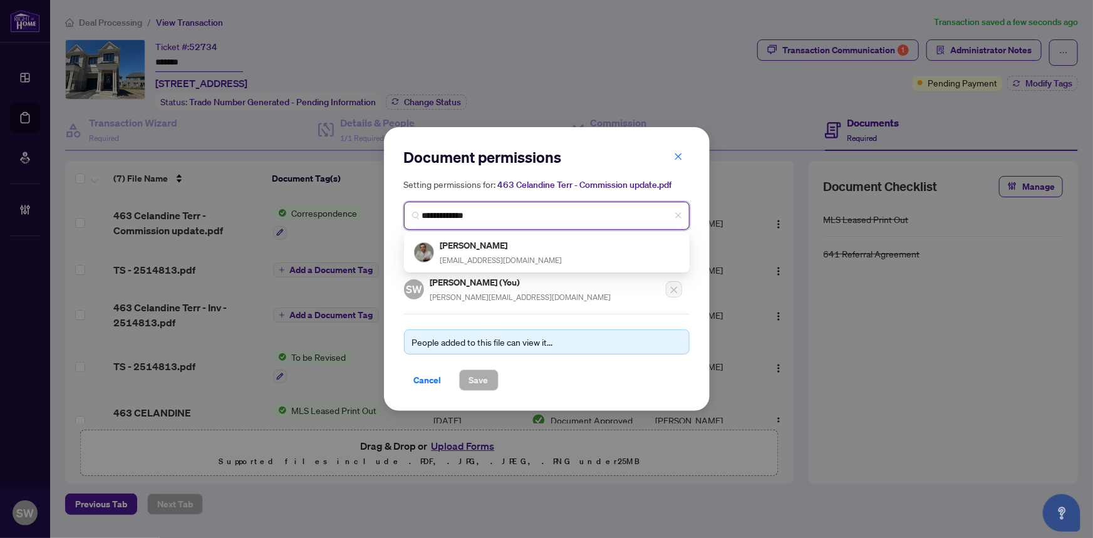
click at [479, 249] on h5 "[PERSON_NAME]" at bounding box center [501, 245] width 122 height 14
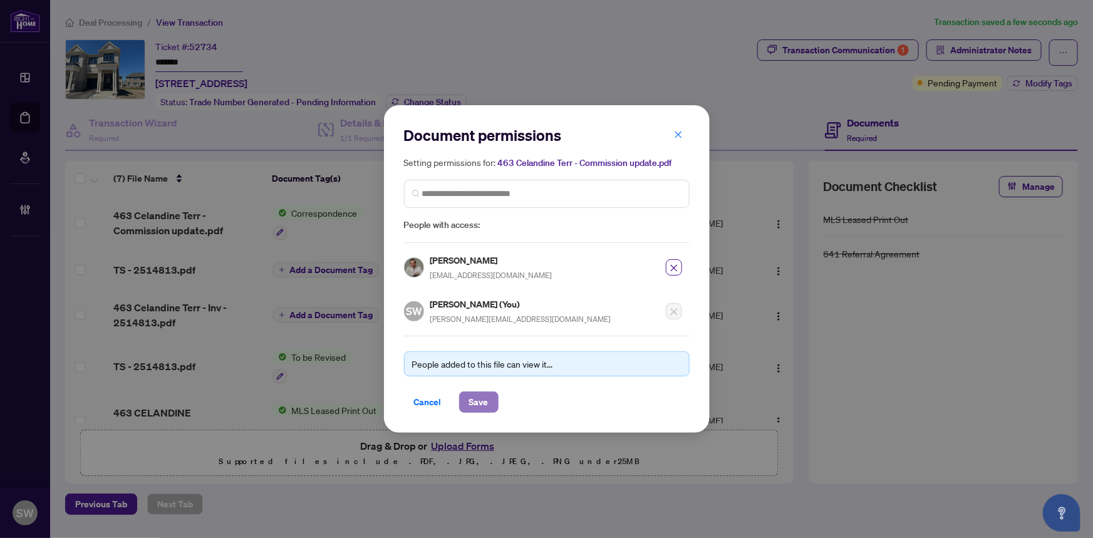
click at [479, 402] on span "Save" at bounding box center [478, 402] width 19 height 20
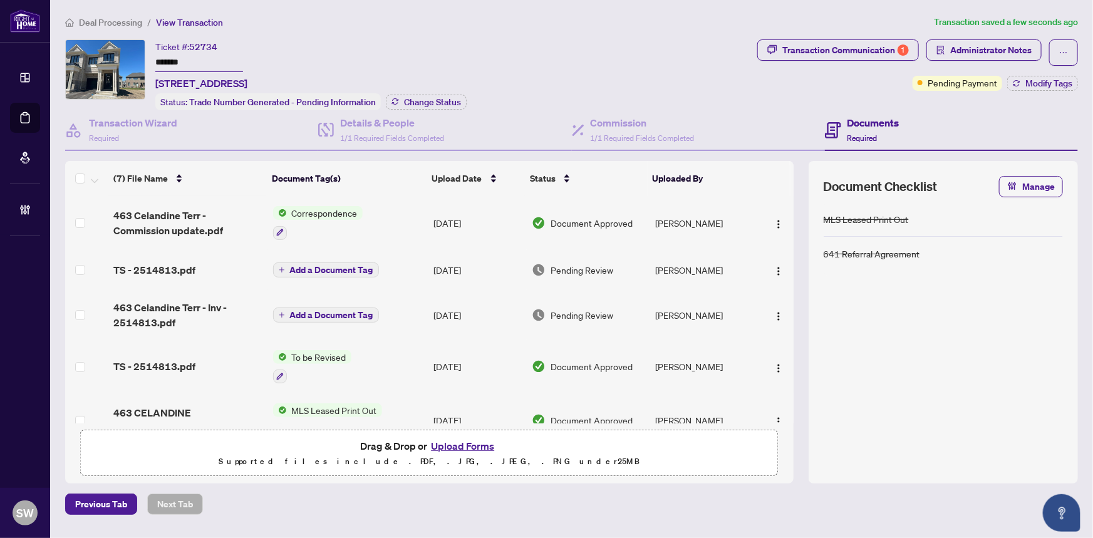
click at [307, 311] on span "Add a Document Tag" at bounding box center [331, 315] width 83 height 9
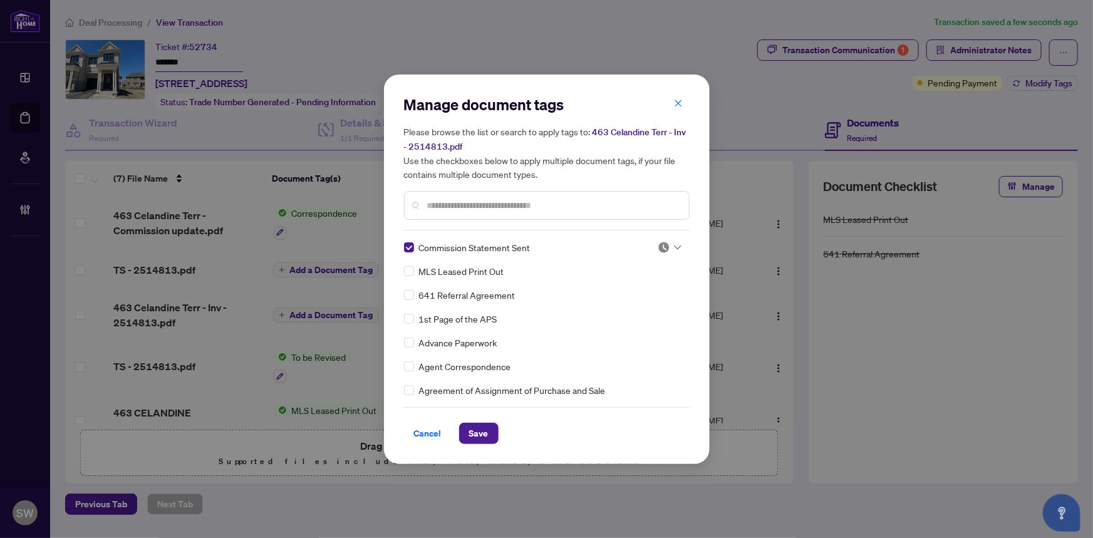
click at [658, 244] on img at bounding box center [664, 247] width 13 height 13
click at [638, 306] on div "Approved" at bounding box center [628, 308] width 80 height 14
click at [477, 434] on span "Save" at bounding box center [478, 433] width 19 height 20
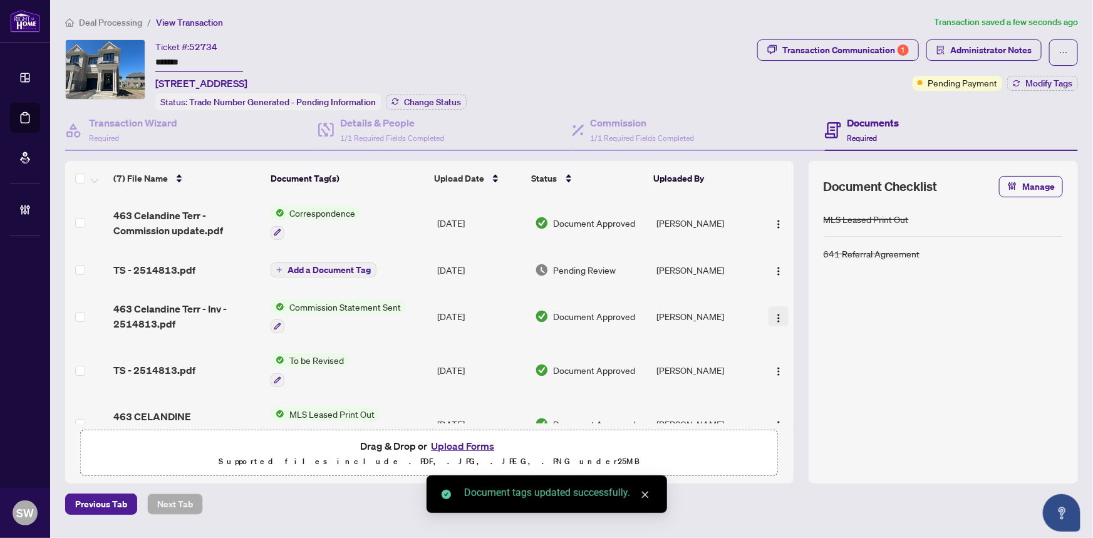
click at [773, 313] on img "button" at bounding box center [778, 318] width 10 height 10
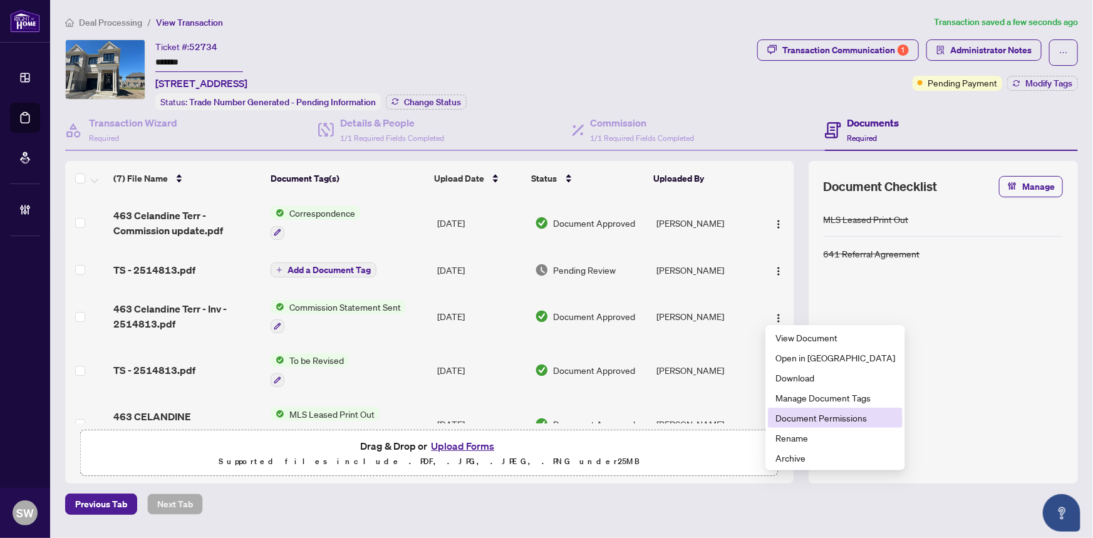
click at [795, 421] on span "Document Permissions" at bounding box center [835, 418] width 120 height 14
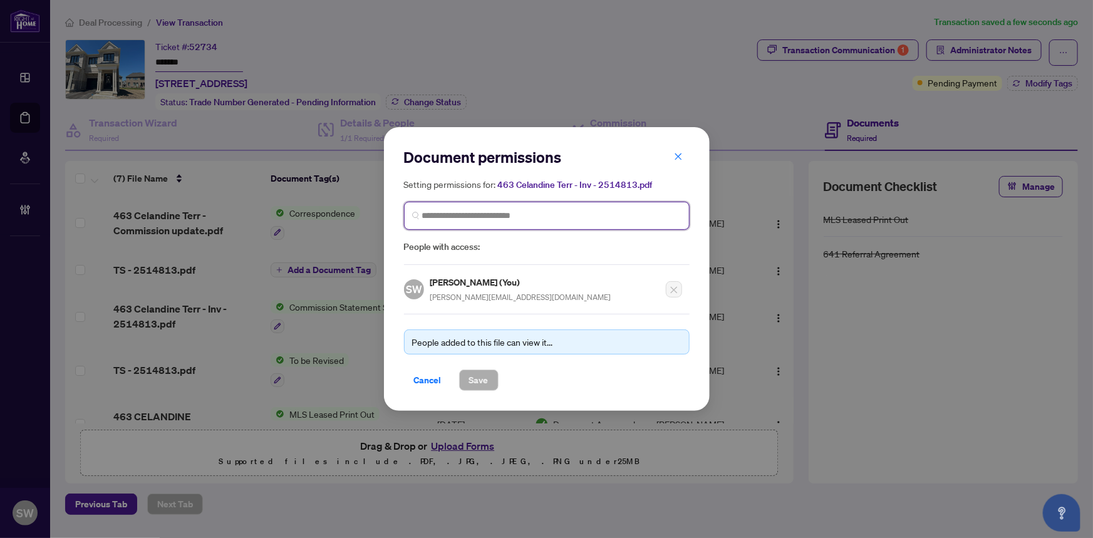
click at [479, 214] on input "search" at bounding box center [551, 215] width 259 height 13
paste input "**********"
type input "**********"
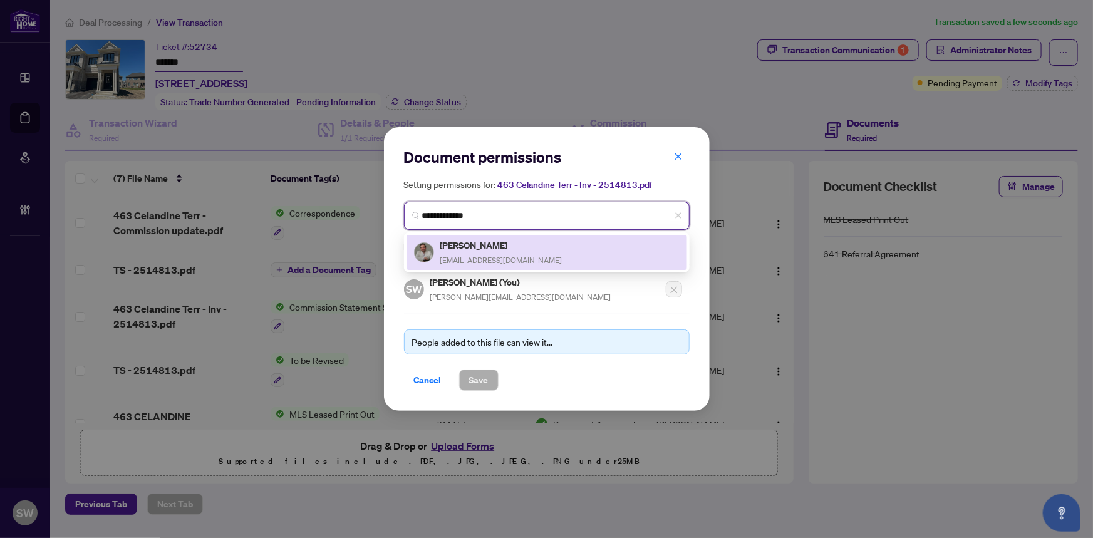
click at [482, 250] on h5 "[PERSON_NAME]" at bounding box center [501, 245] width 122 height 14
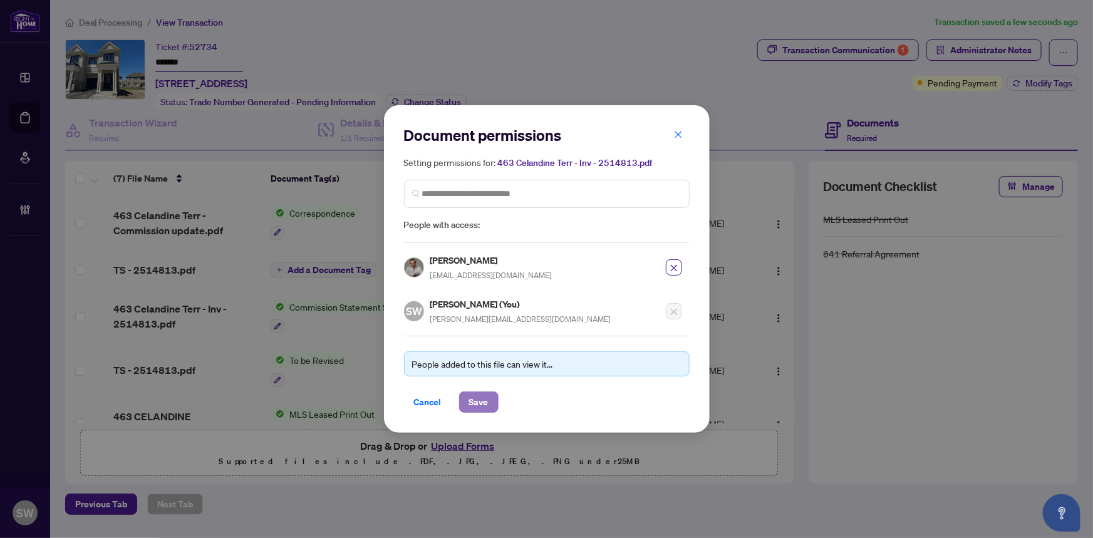
click at [486, 397] on span "Save" at bounding box center [478, 402] width 19 height 20
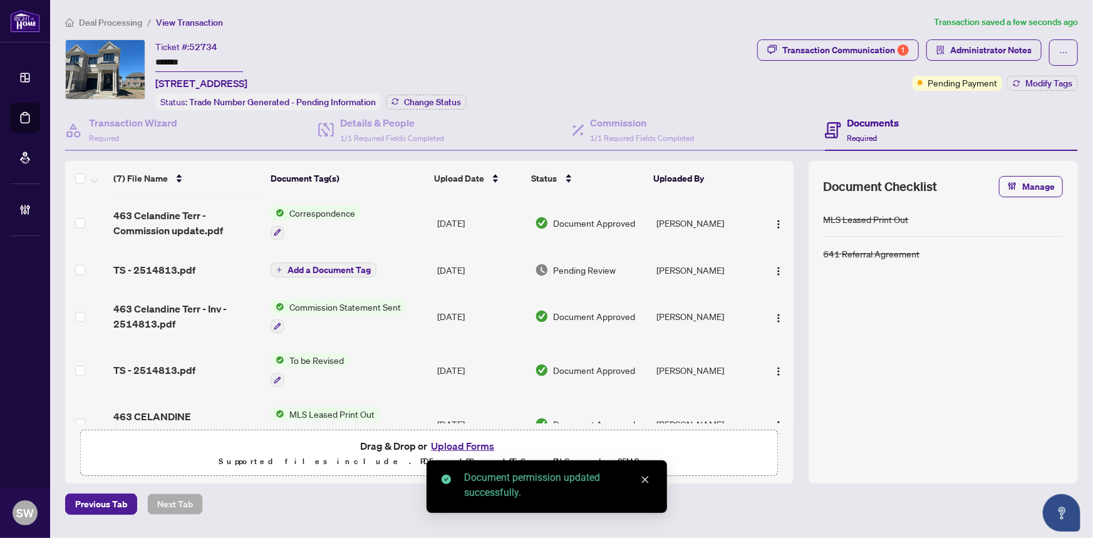
click at [186, 266] on span "TS - 2514813.pdf" at bounding box center [154, 269] width 82 height 15
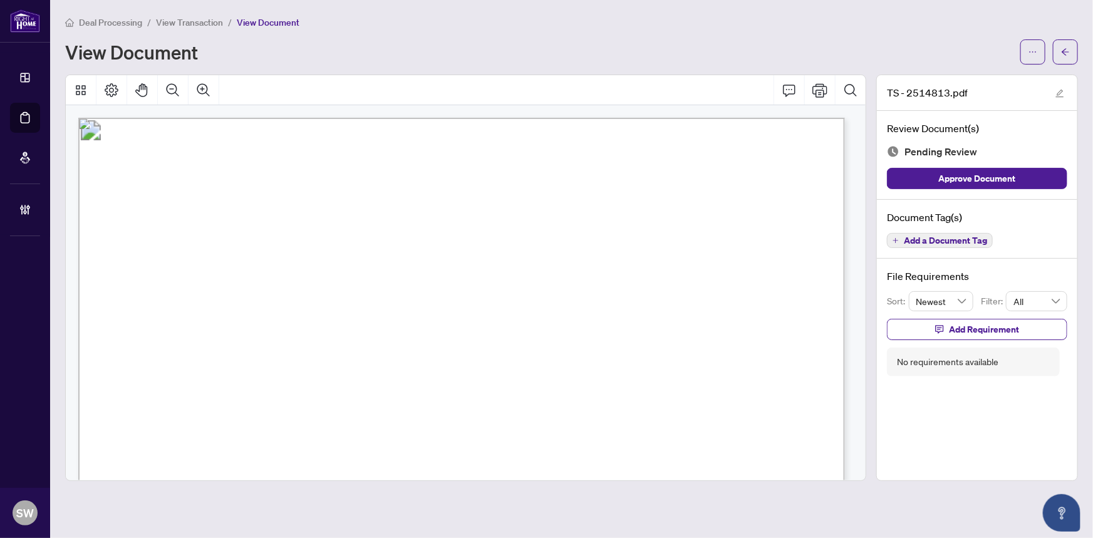
click at [925, 239] on span "Add a Document Tag" at bounding box center [945, 240] width 83 height 9
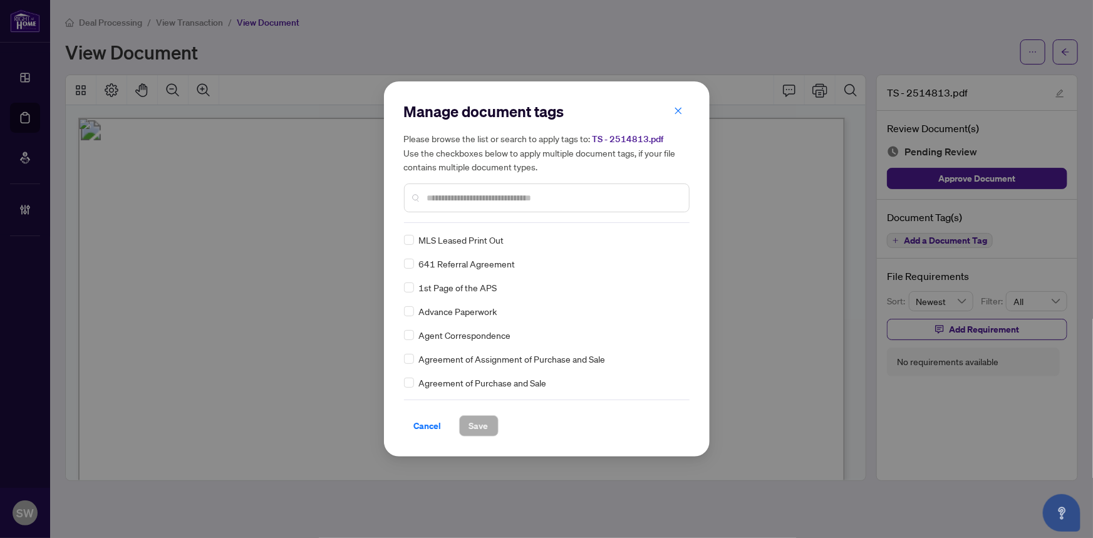
click at [450, 202] on input "text" at bounding box center [553, 198] width 252 height 14
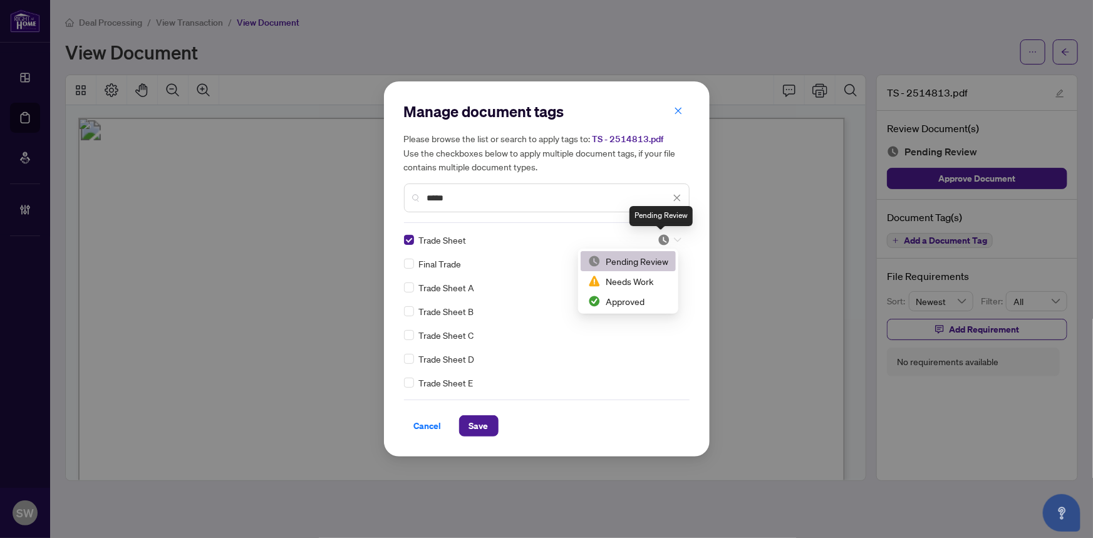
click at [664, 238] on img at bounding box center [664, 240] width 13 height 13
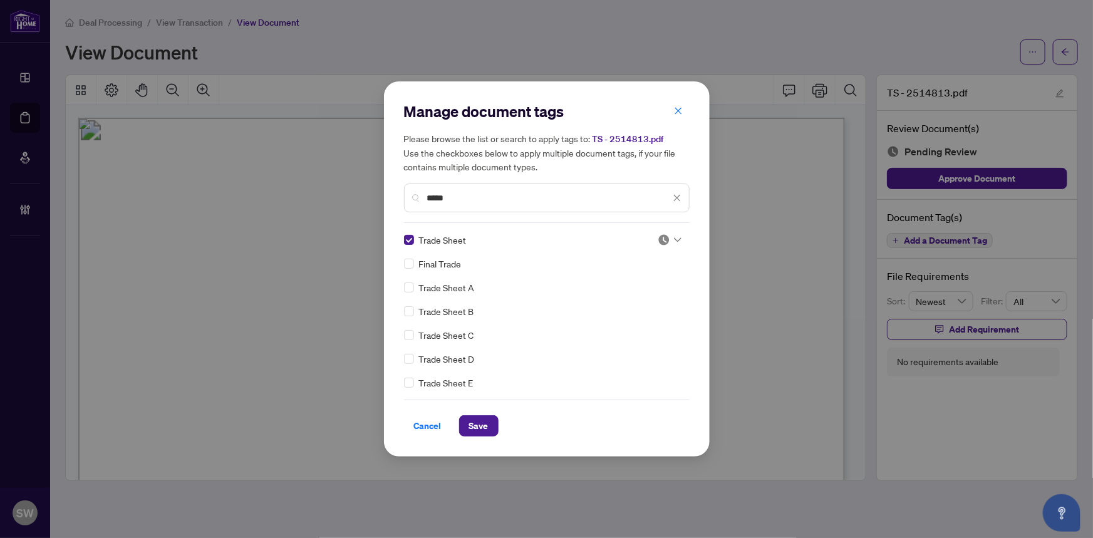
drag, startPoint x: 455, startPoint y: 197, endPoint x: 415, endPoint y: 198, distance: 40.7
click at [415, 198] on div "*****" at bounding box center [547, 197] width 286 height 29
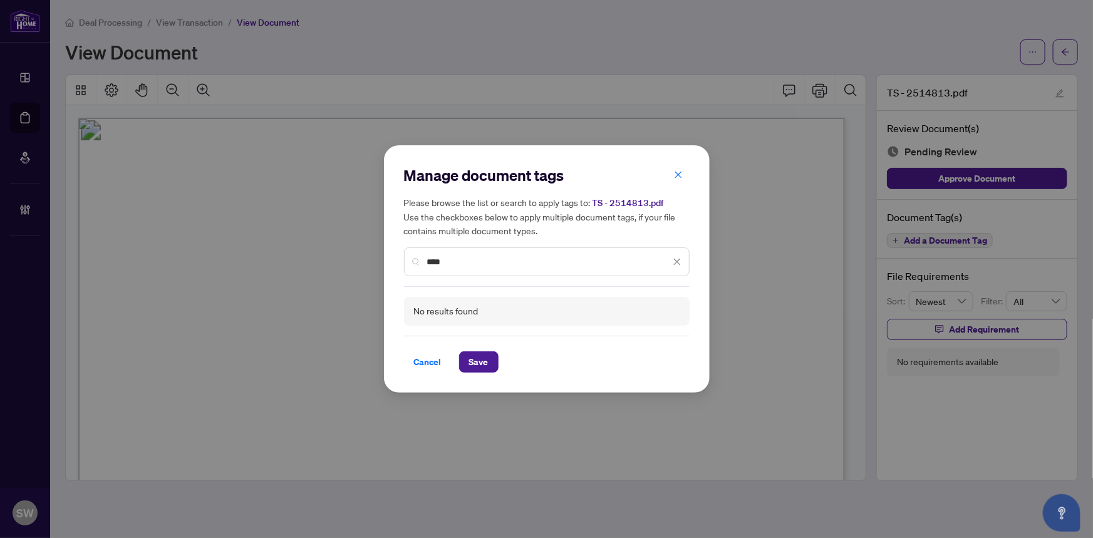
drag, startPoint x: 451, startPoint y: 262, endPoint x: 429, endPoint y: 262, distance: 21.9
click at [429, 262] on input "****" at bounding box center [548, 262] width 243 height 14
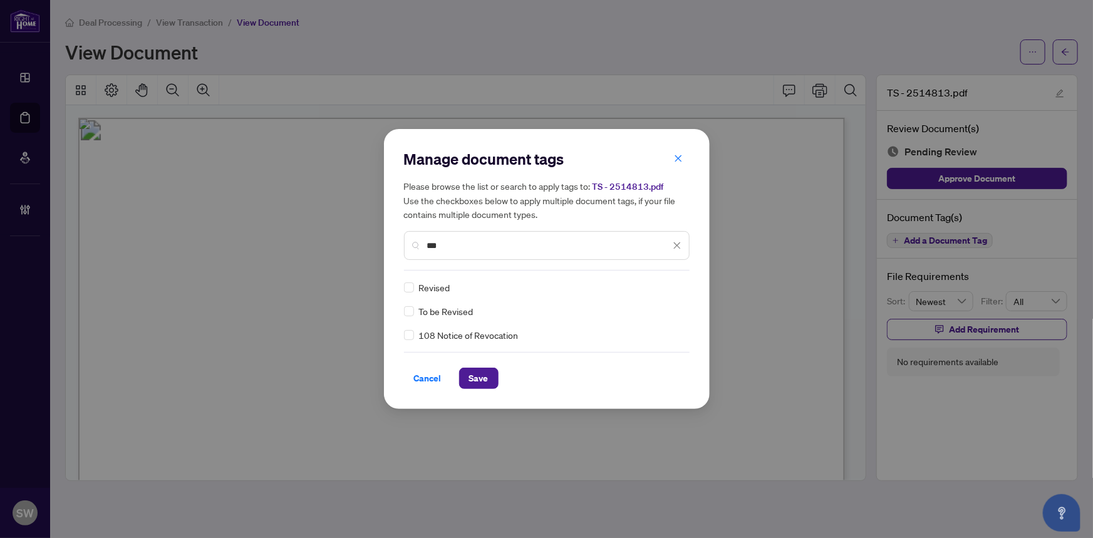
type input "***"
click at [488, 375] on button "Save" at bounding box center [478, 378] width 39 height 21
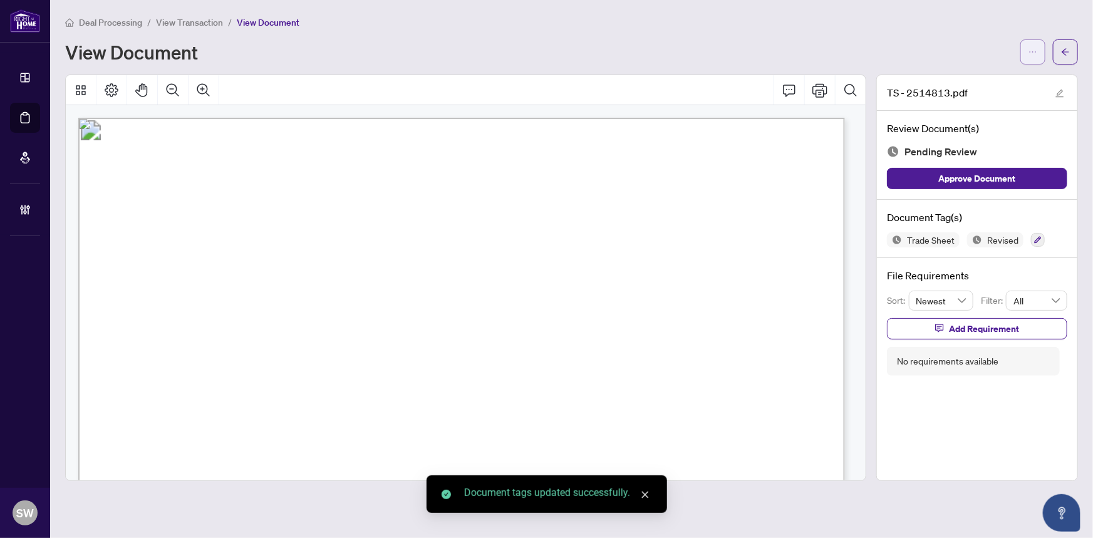
drag, startPoint x: 1035, startPoint y: 53, endPoint x: 1035, endPoint y: 63, distance: 10.6
click at [1035, 53] on icon "ellipsis" at bounding box center [1032, 52] width 9 height 9
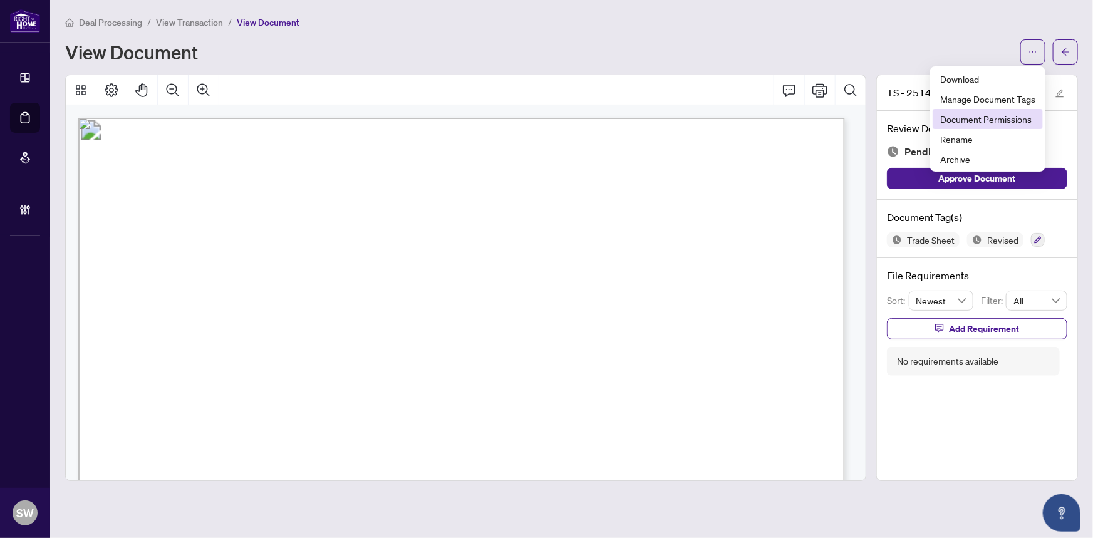
click at [998, 116] on span "Document Permissions" at bounding box center [987, 119] width 95 height 14
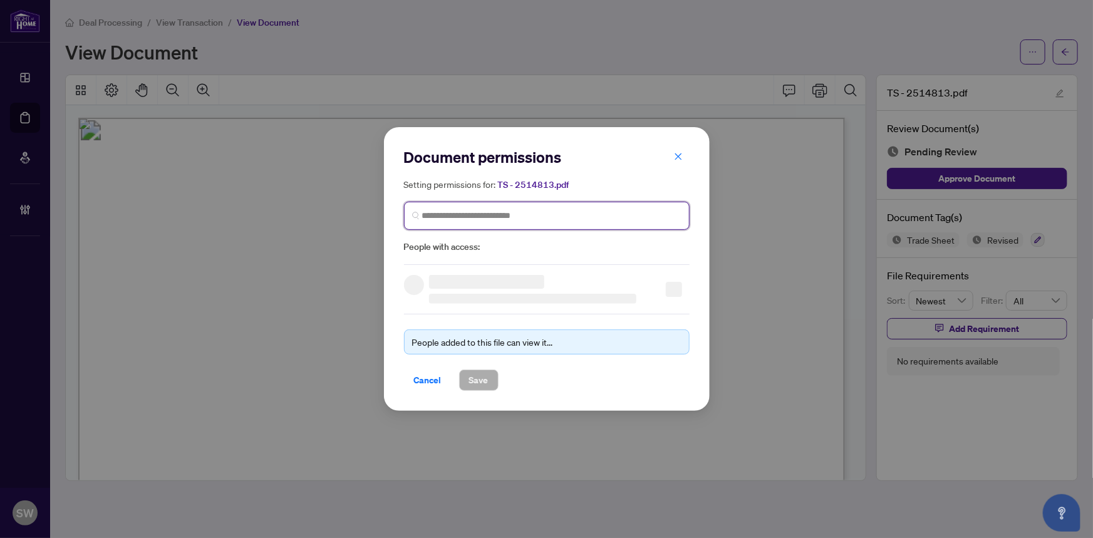
click at [532, 209] on input "search" at bounding box center [551, 215] width 259 height 13
paste input "**********"
type input "**********"
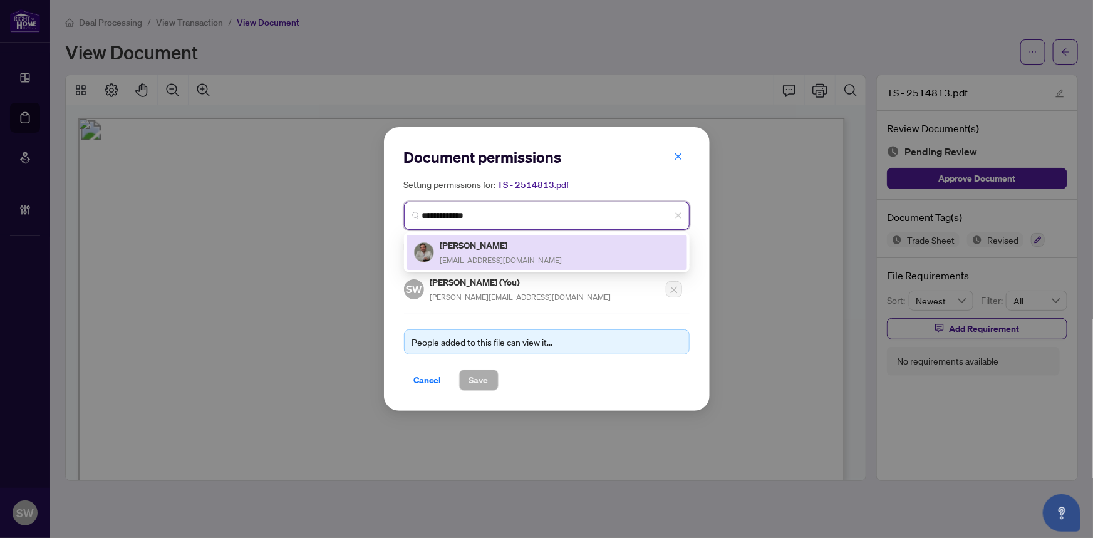
click at [557, 247] on div "[PERSON_NAME] [PERSON_NAME][EMAIL_ADDRESS][DOMAIN_NAME]" at bounding box center [547, 252] width 266 height 29
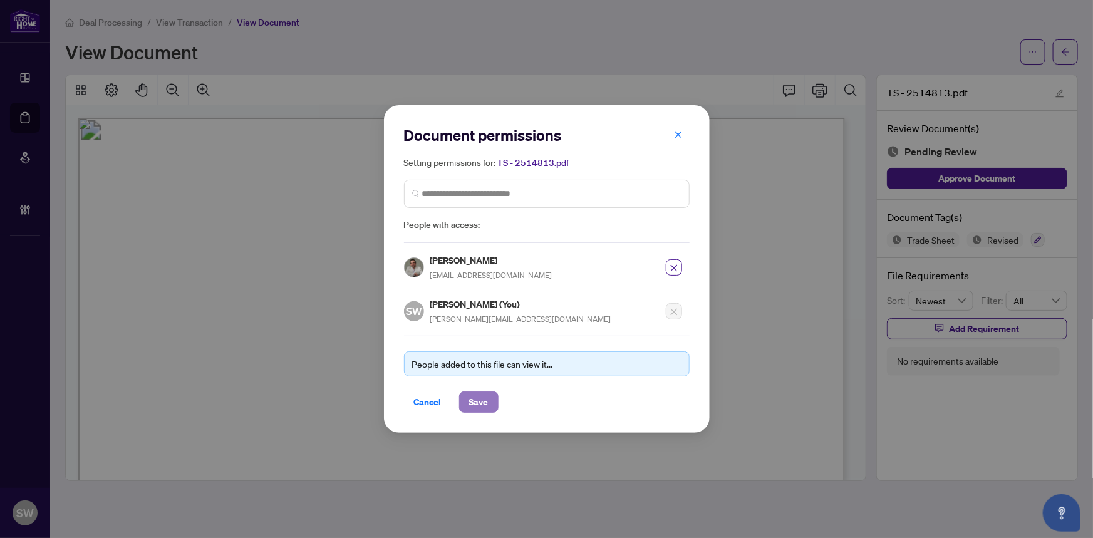
click at [488, 398] on button "Save" at bounding box center [478, 401] width 39 height 21
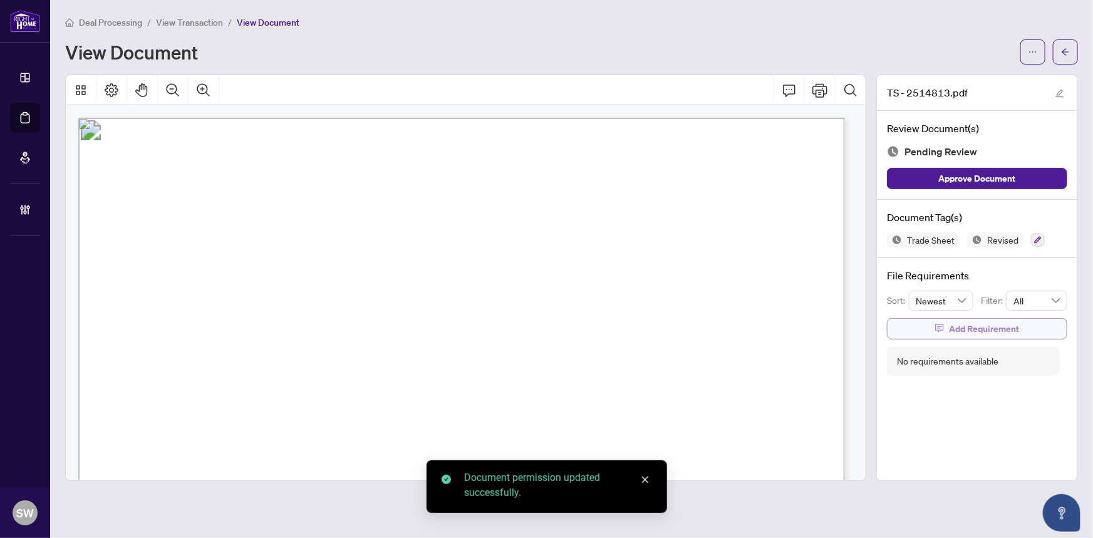
click at [966, 328] on span "Add Requirement" at bounding box center [984, 329] width 70 height 20
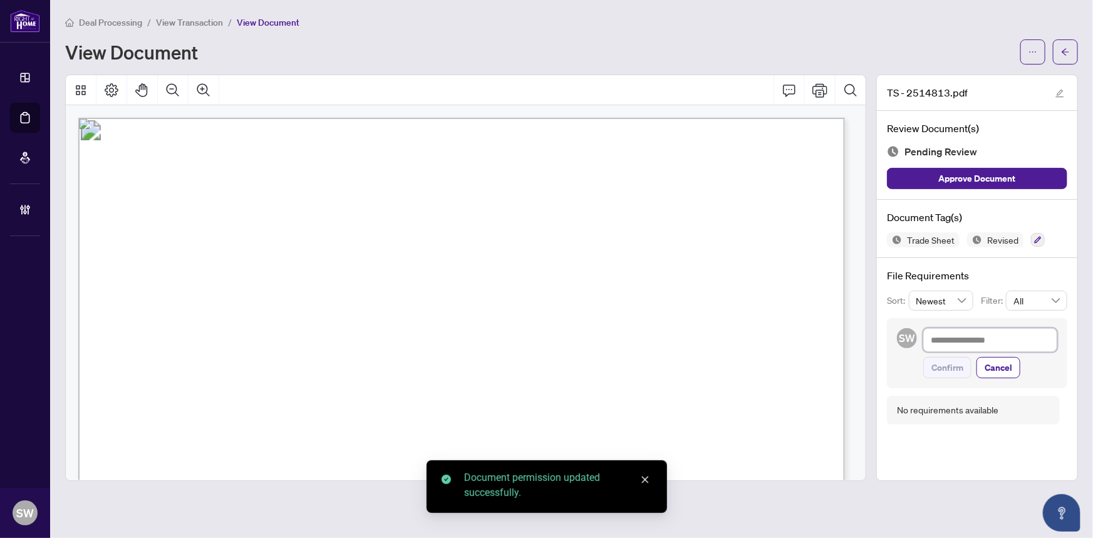
click at [966, 346] on textarea at bounding box center [990, 340] width 134 height 24
paste textarea "**********"
type textarea "**********"
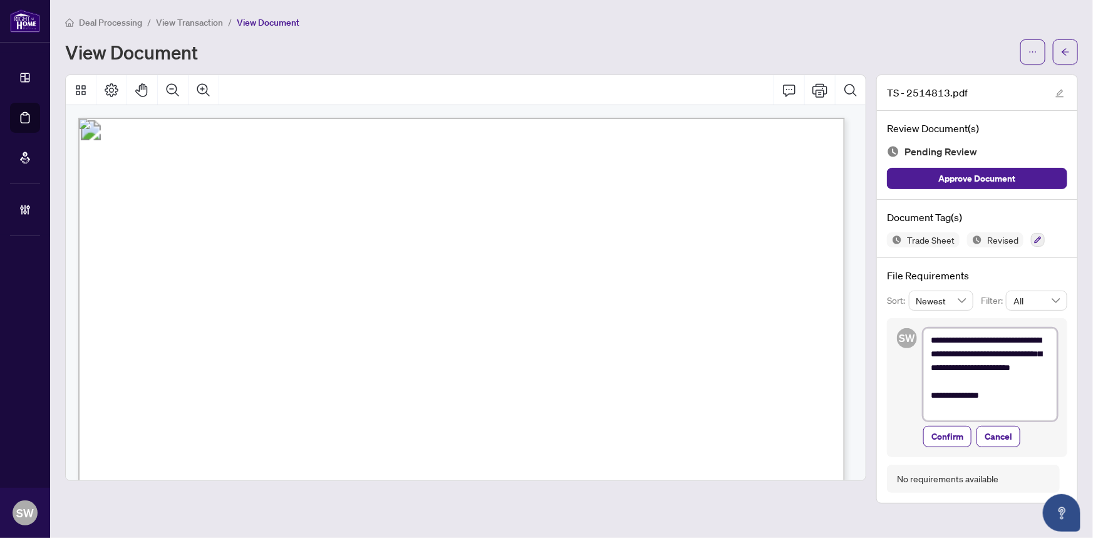
click at [1024, 353] on textarea "**********" at bounding box center [990, 374] width 134 height 93
type textarea "**********"
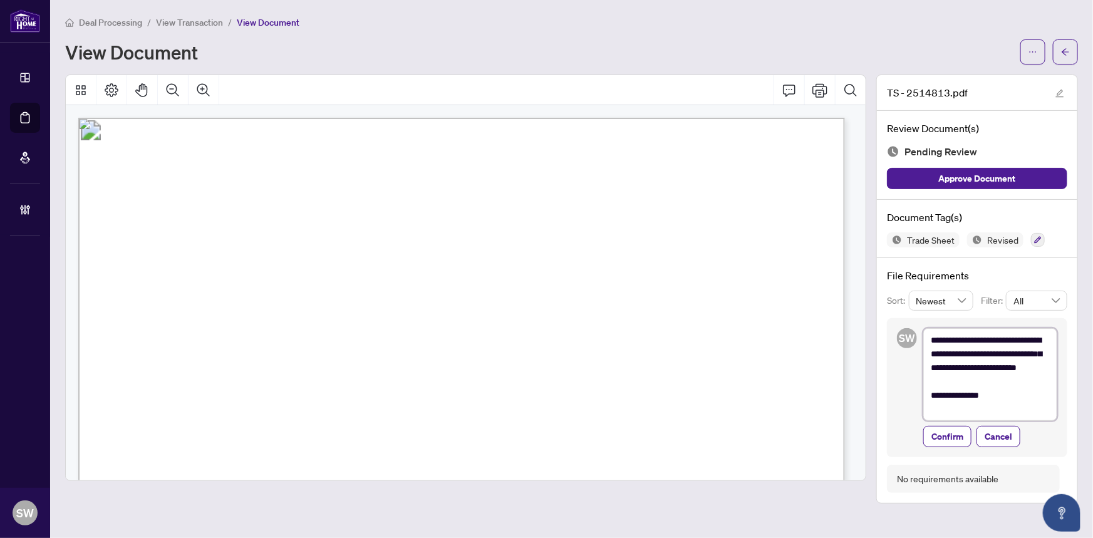
type textarea "**********"
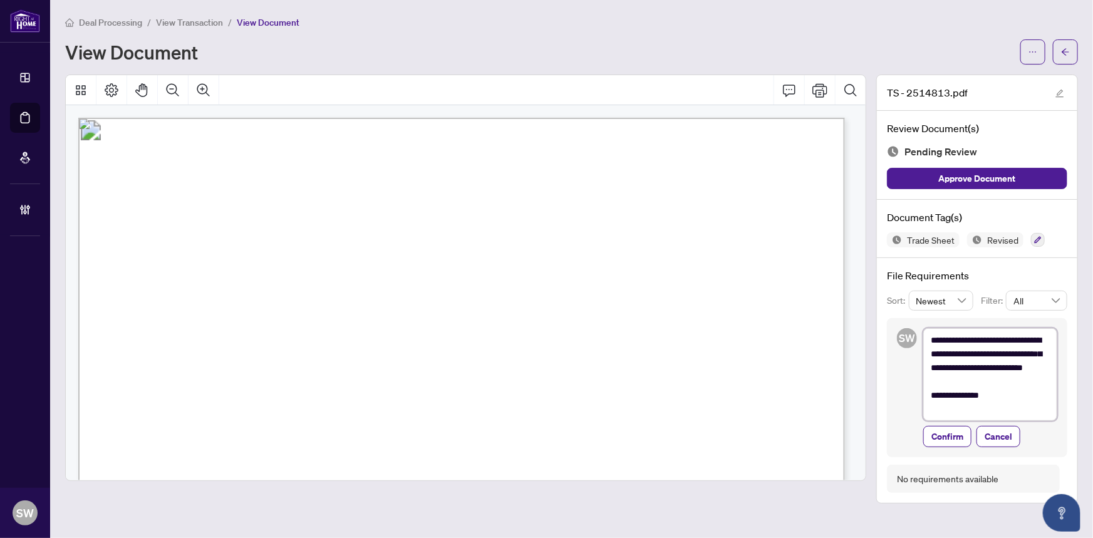
type textarea "**********"
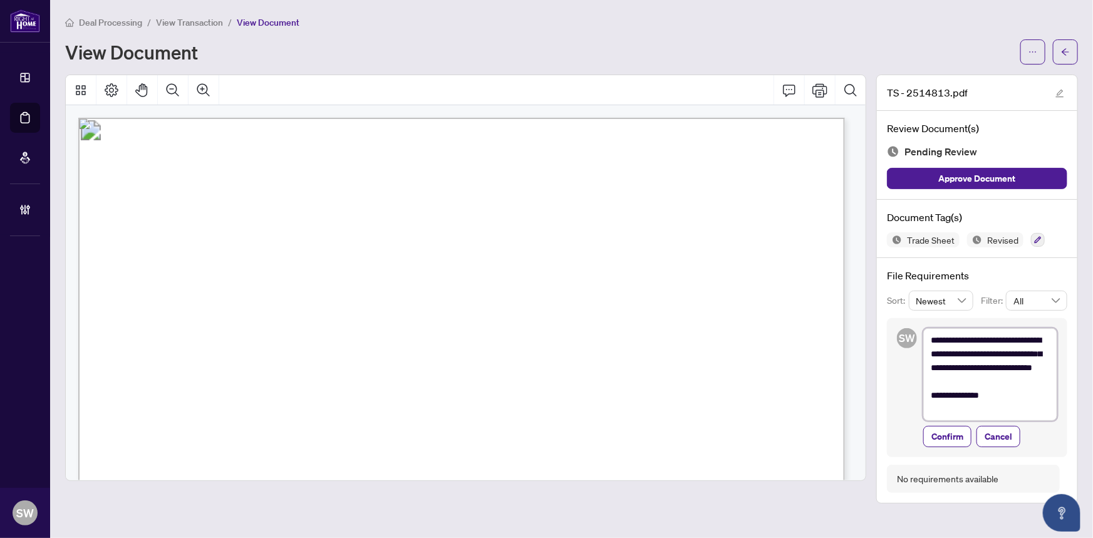
type textarea "**********"
click at [957, 440] on span "Confirm" at bounding box center [947, 436] width 32 height 20
type textarea "**********"
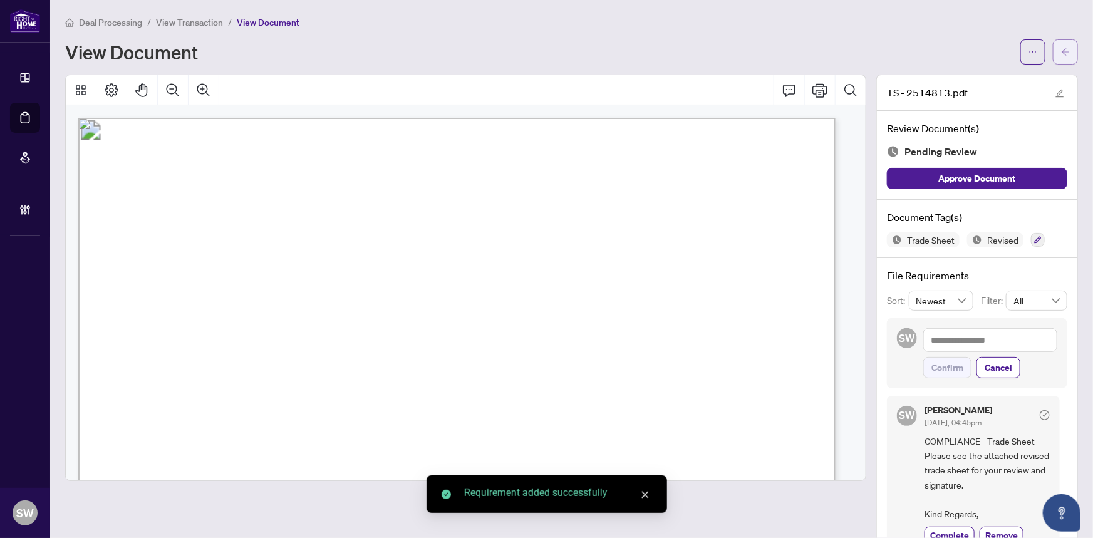
click at [1061, 48] on icon "arrow-left" at bounding box center [1065, 52] width 9 height 9
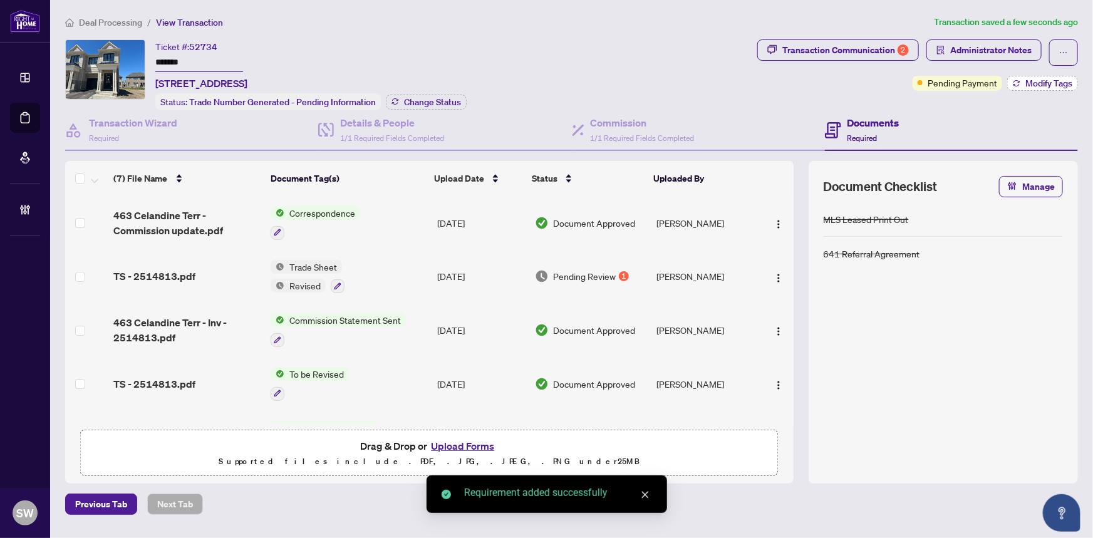
click at [1041, 86] on span "Modify Tags" at bounding box center [1048, 83] width 47 height 9
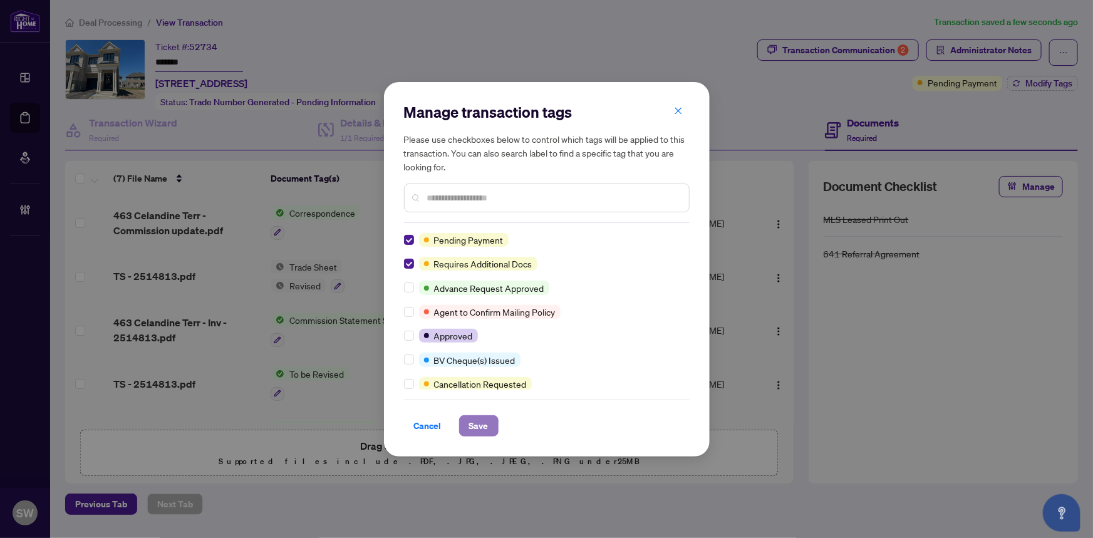
click at [477, 428] on span "Save" at bounding box center [478, 426] width 19 height 20
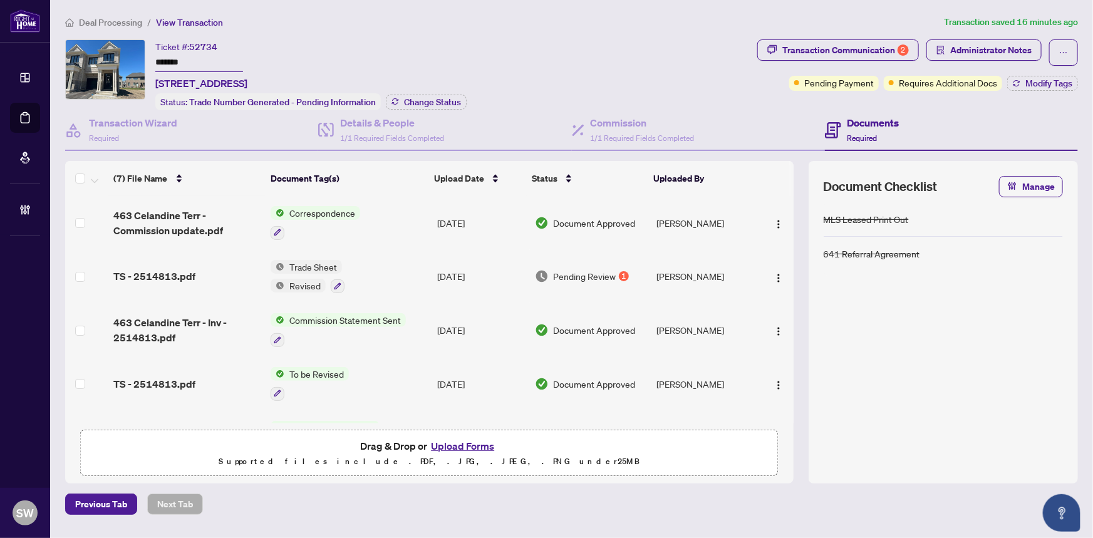
click at [666, 38] on div "Deal Processing / View Transaction Transaction saved 16 minutes ago Ticket #: 5…" at bounding box center [571, 265] width 1023 height 500
